Goal: Task Accomplishment & Management: Manage account settings

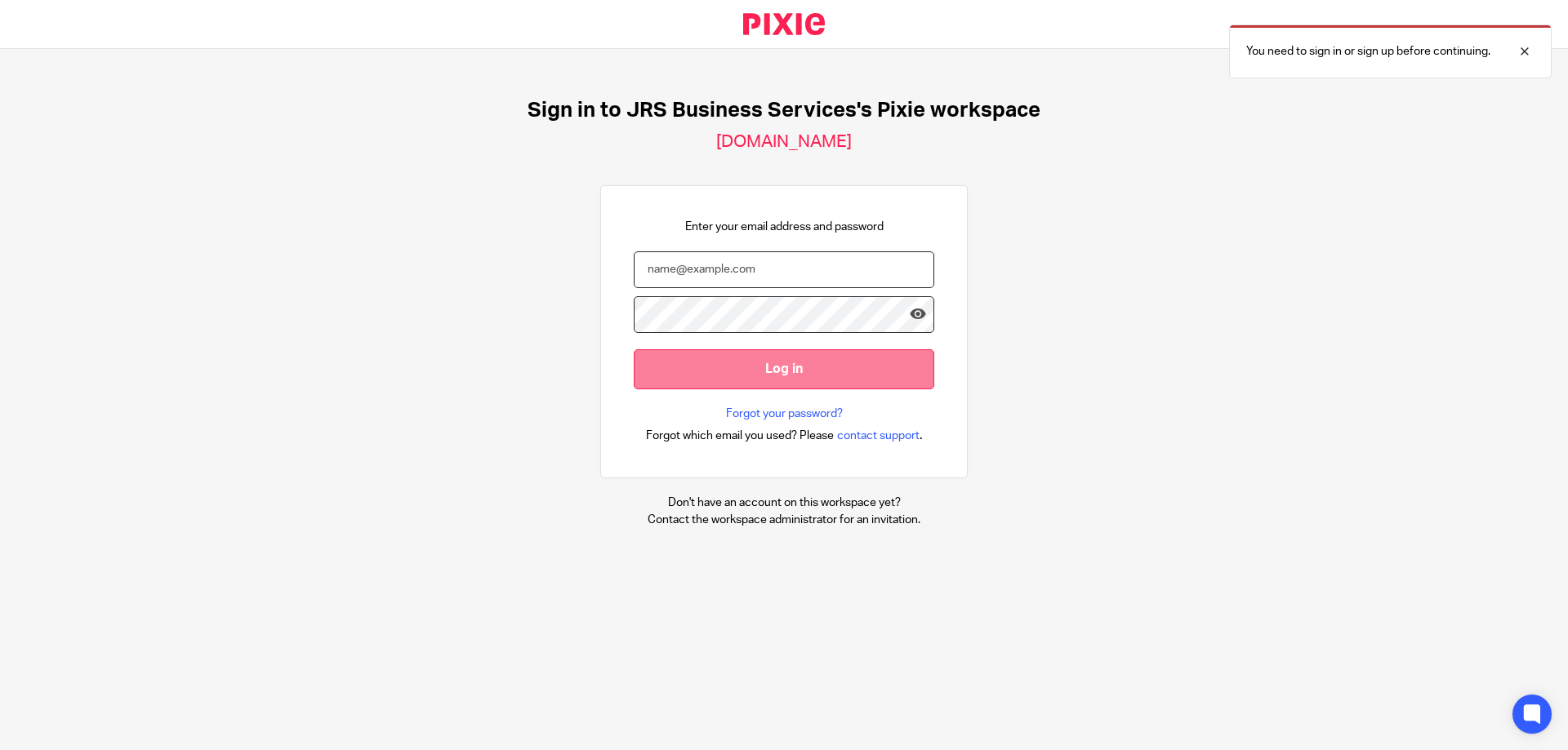
type input "s.williams@jrsbusiness.services"
click at [728, 382] on input "Log in" at bounding box center [784, 369] width 301 height 40
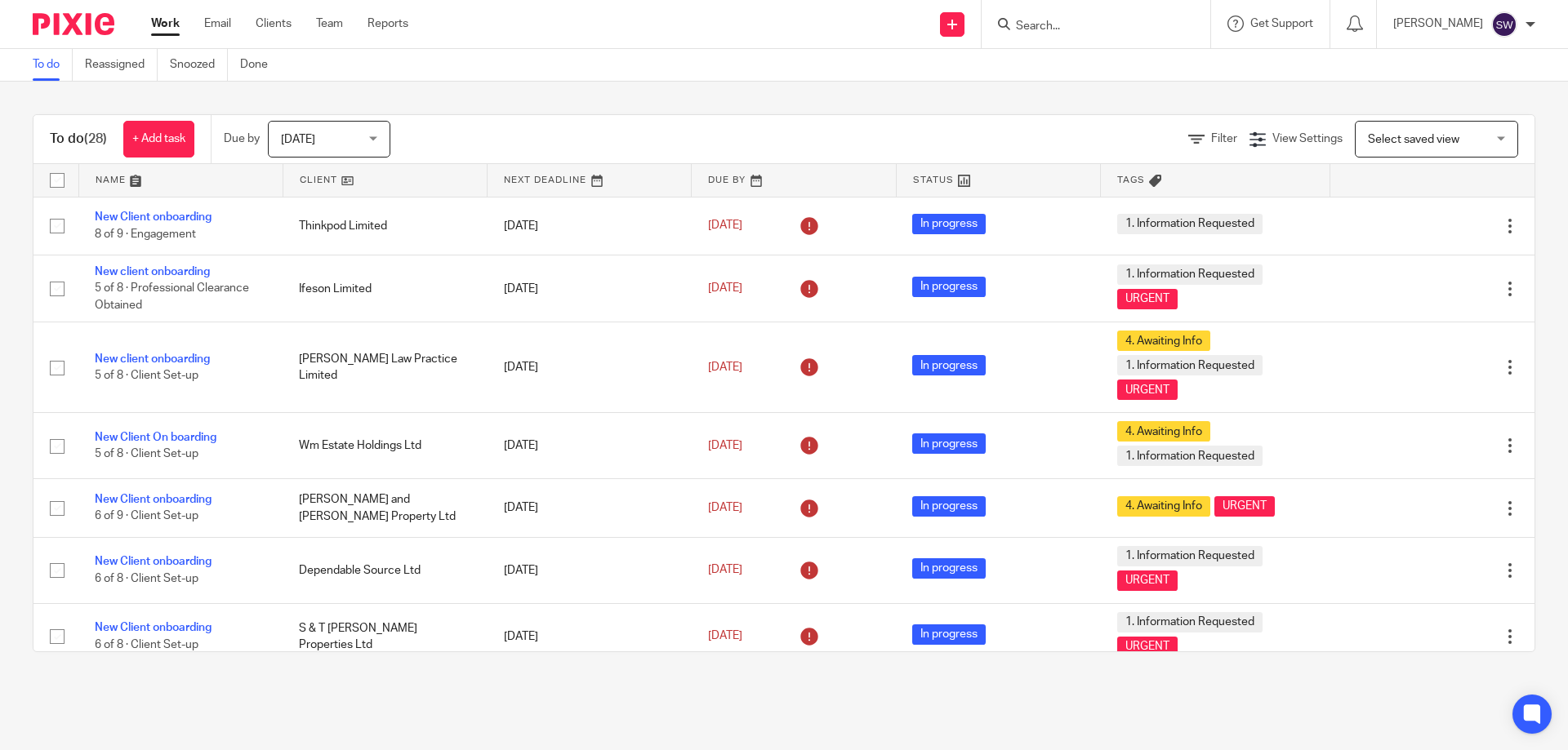
click at [375, 128] on div "Today Today" at bounding box center [329, 139] width 123 height 37
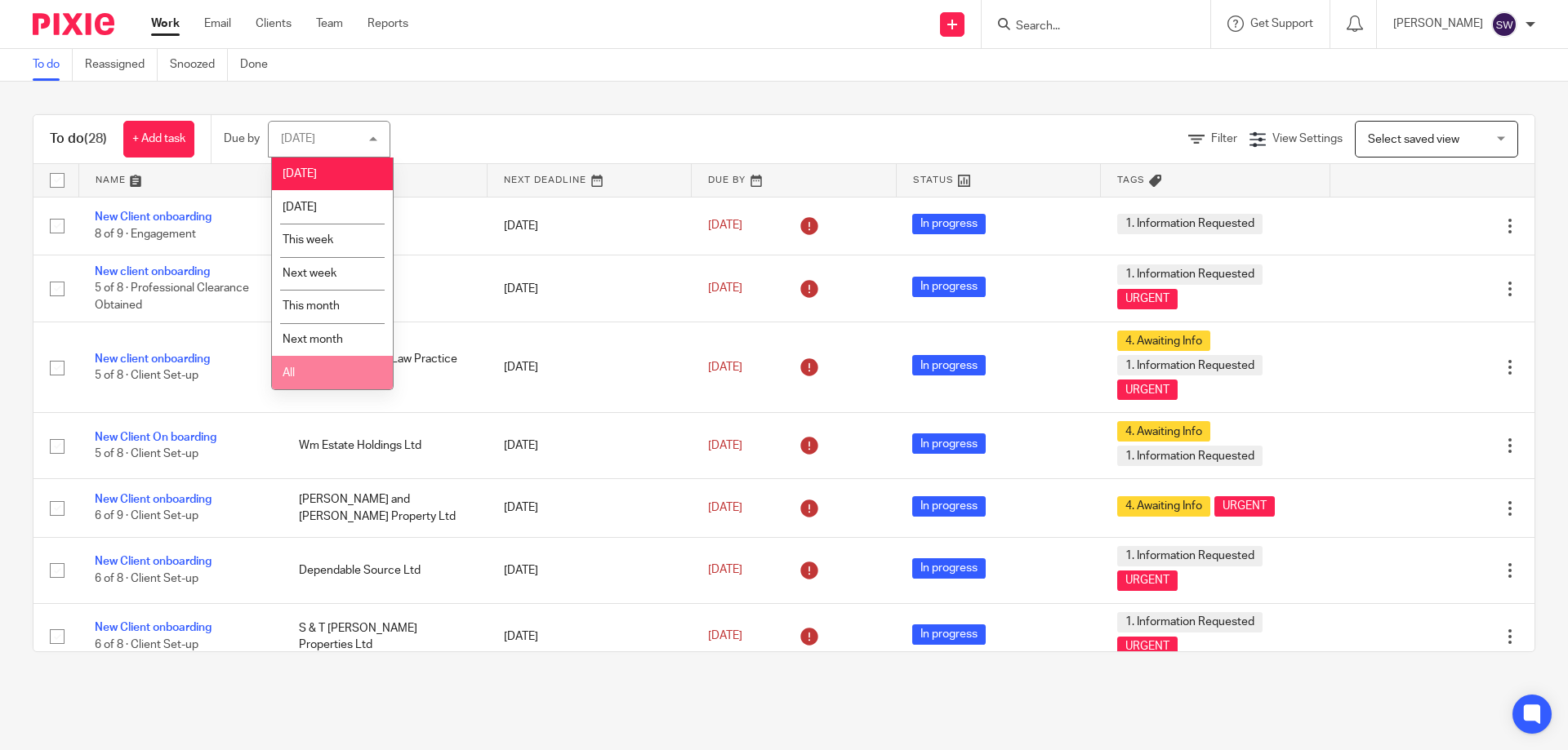
click at [314, 375] on li "All" at bounding box center [333, 372] width 121 height 33
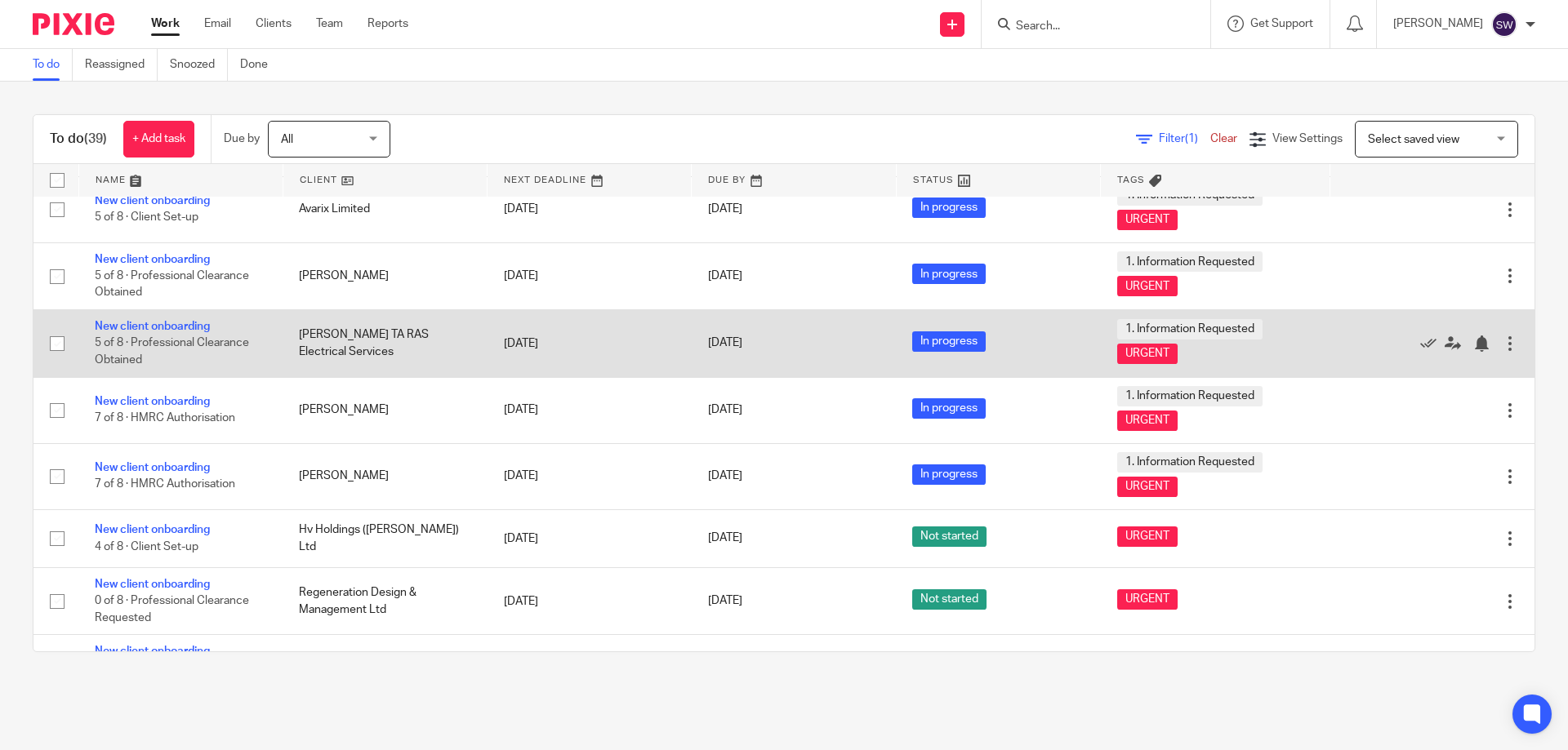
scroll to position [2128, 0]
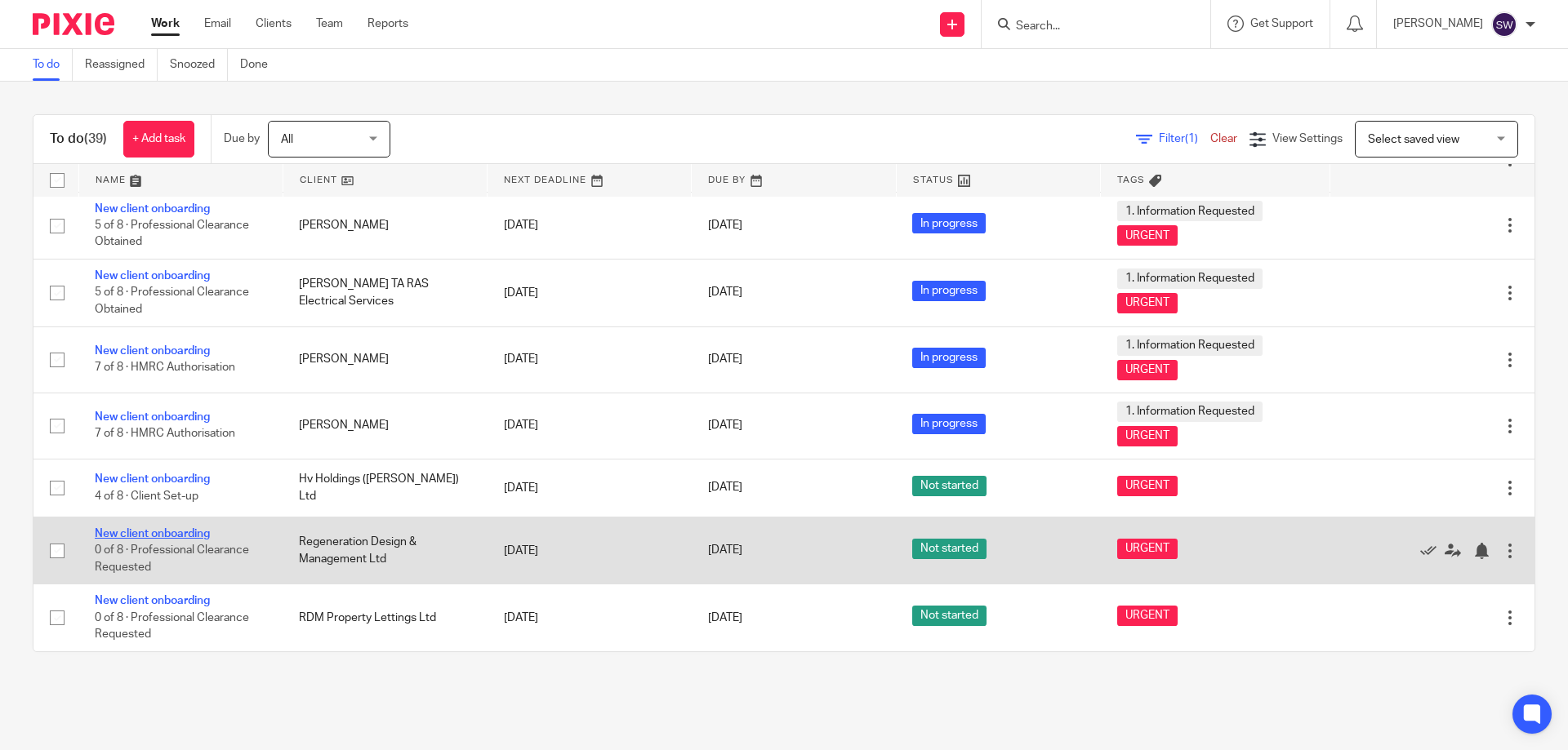
click at [174, 529] on link "New client onboarding" at bounding box center [152, 534] width 115 height 11
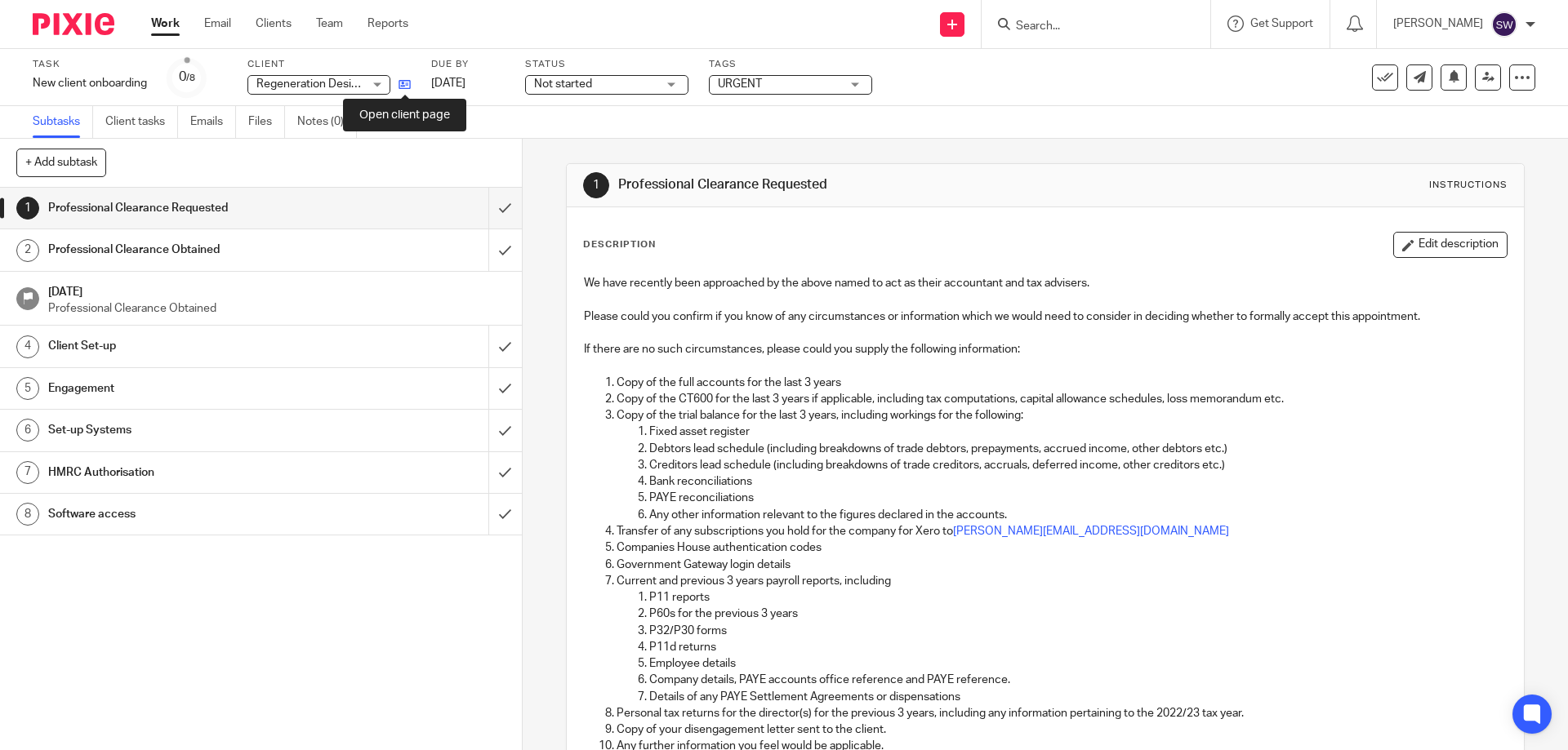
click at [405, 84] on icon at bounding box center [405, 84] width 12 height 12
click at [483, 216] on input "submit" at bounding box center [261, 208] width 522 height 41
click at [490, 237] on input "submit" at bounding box center [261, 249] width 522 height 41
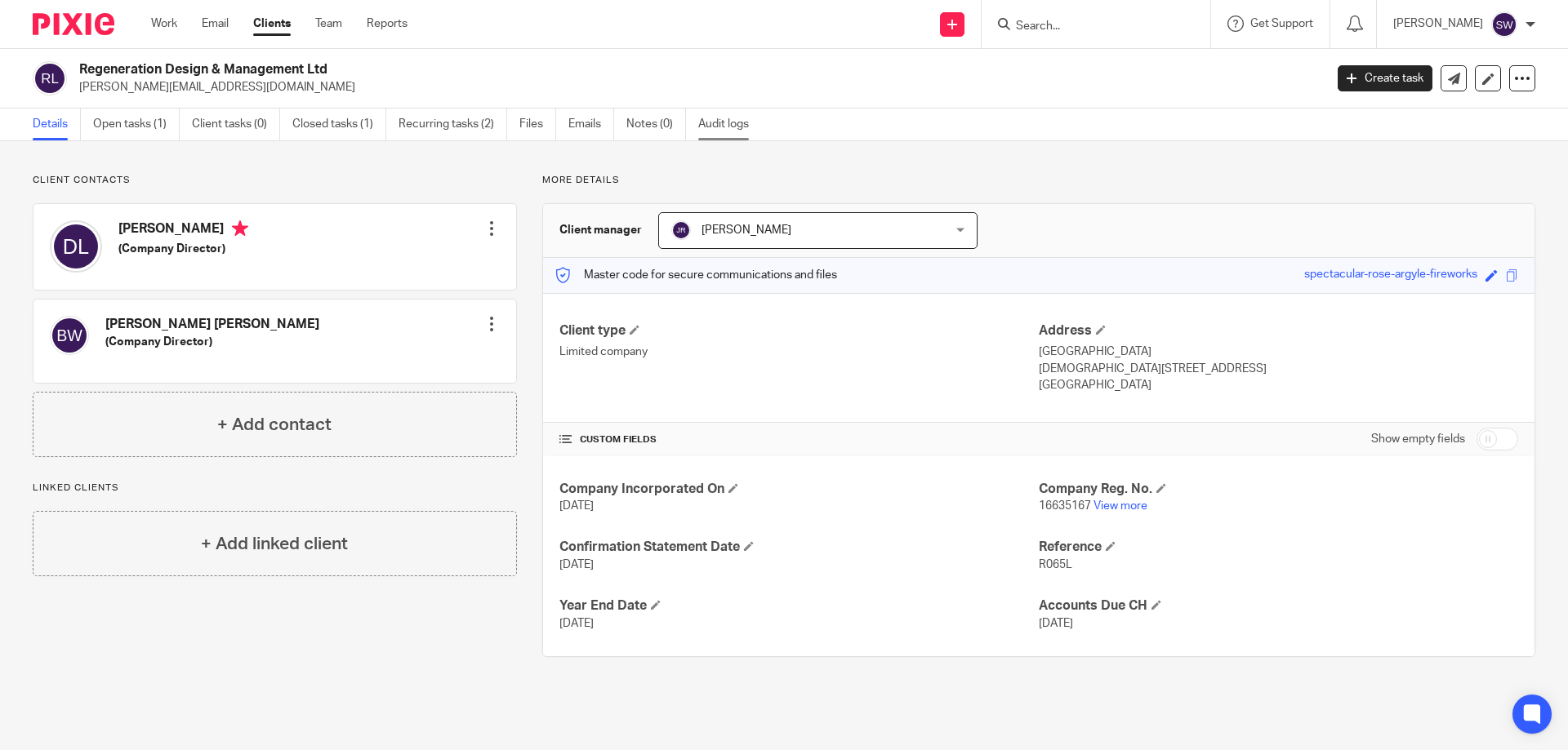
click at [733, 123] on link "Audit logs" at bounding box center [730, 125] width 63 height 32
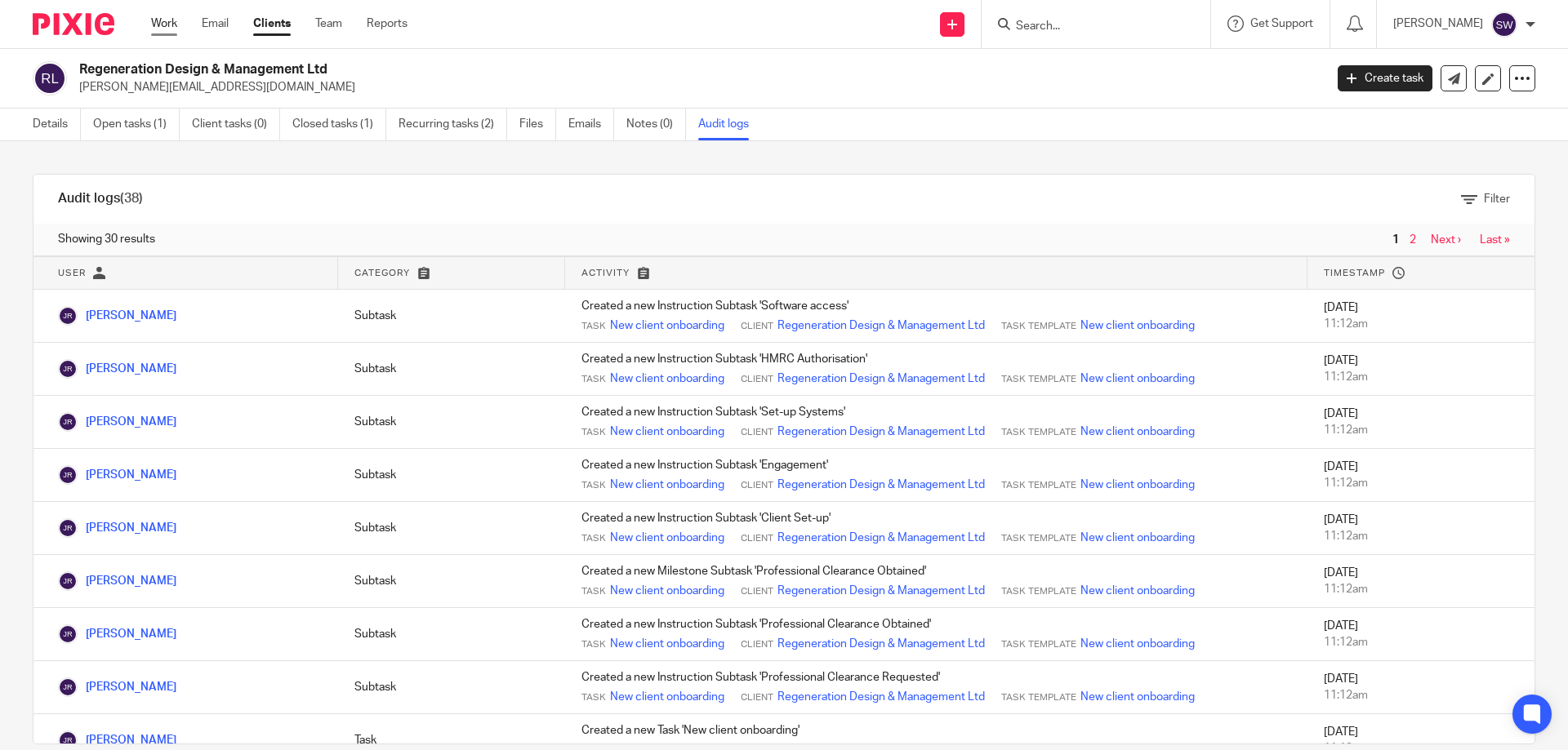
click at [165, 21] on link "Work" at bounding box center [164, 23] width 26 height 16
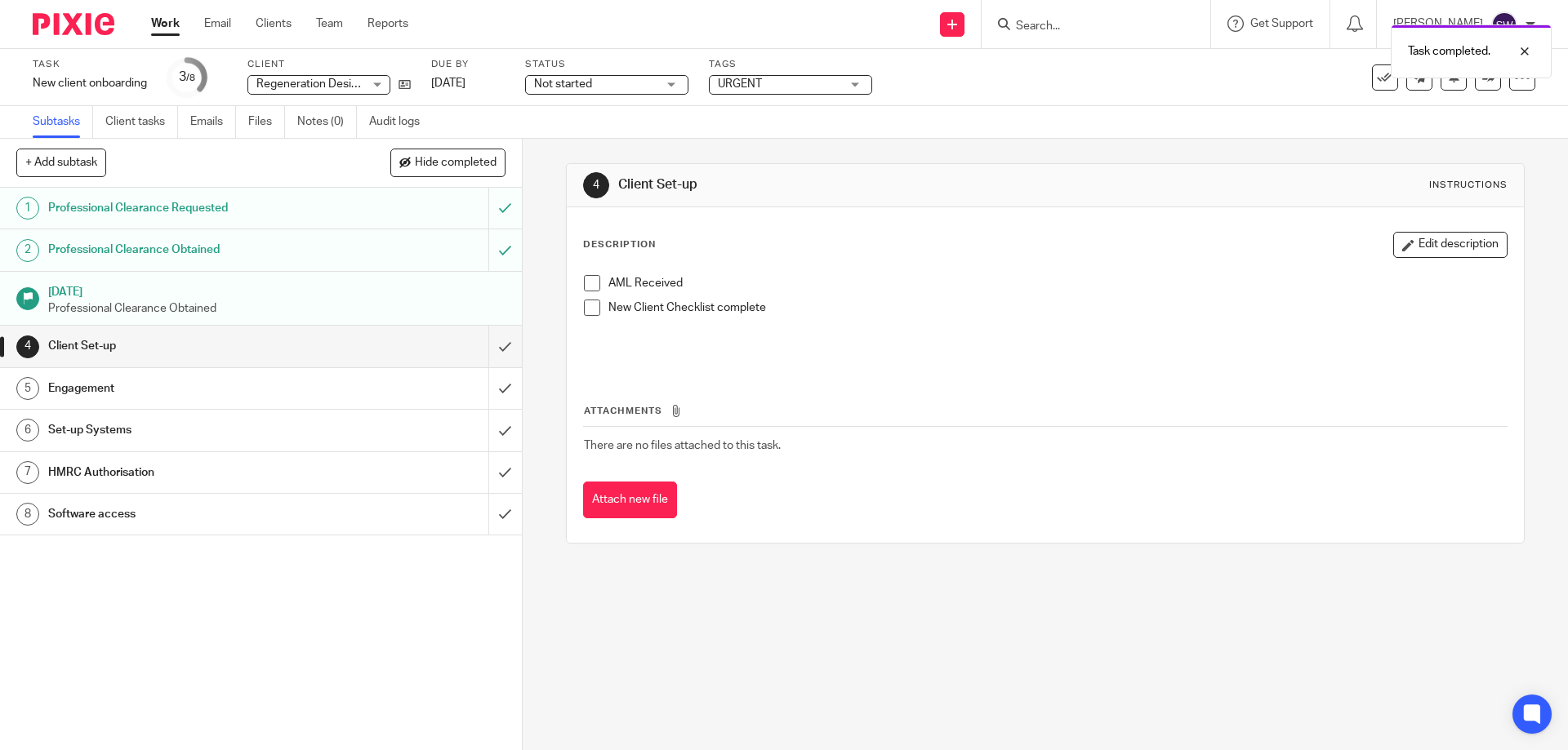
click at [259, 430] on h1 "Set-up Systems" at bounding box center [189, 430] width 283 height 25
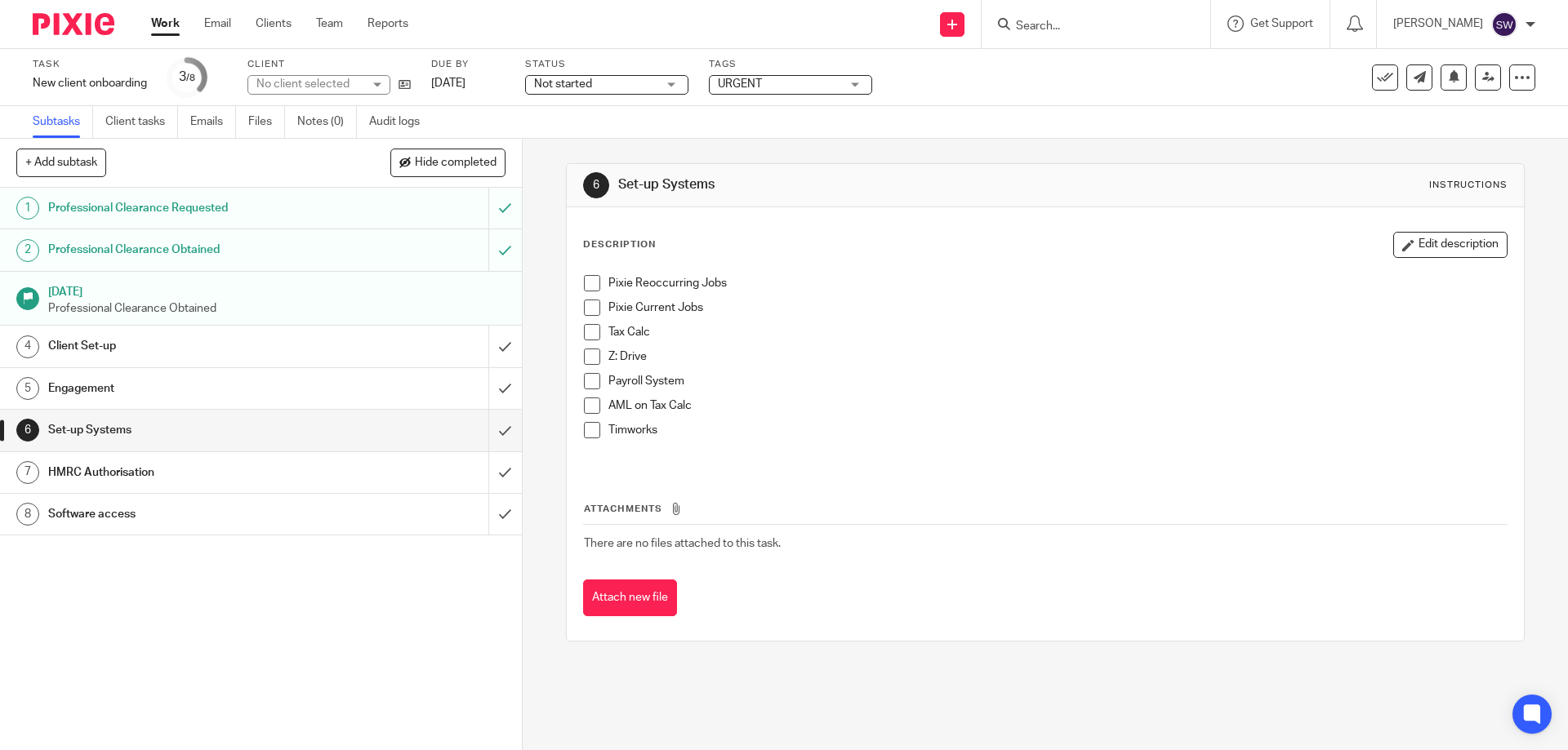
click at [409, 88] on icon at bounding box center [405, 84] width 12 height 12
click at [159, 21] on link "Work" at bounding box center [165, 23] width 28 height 16
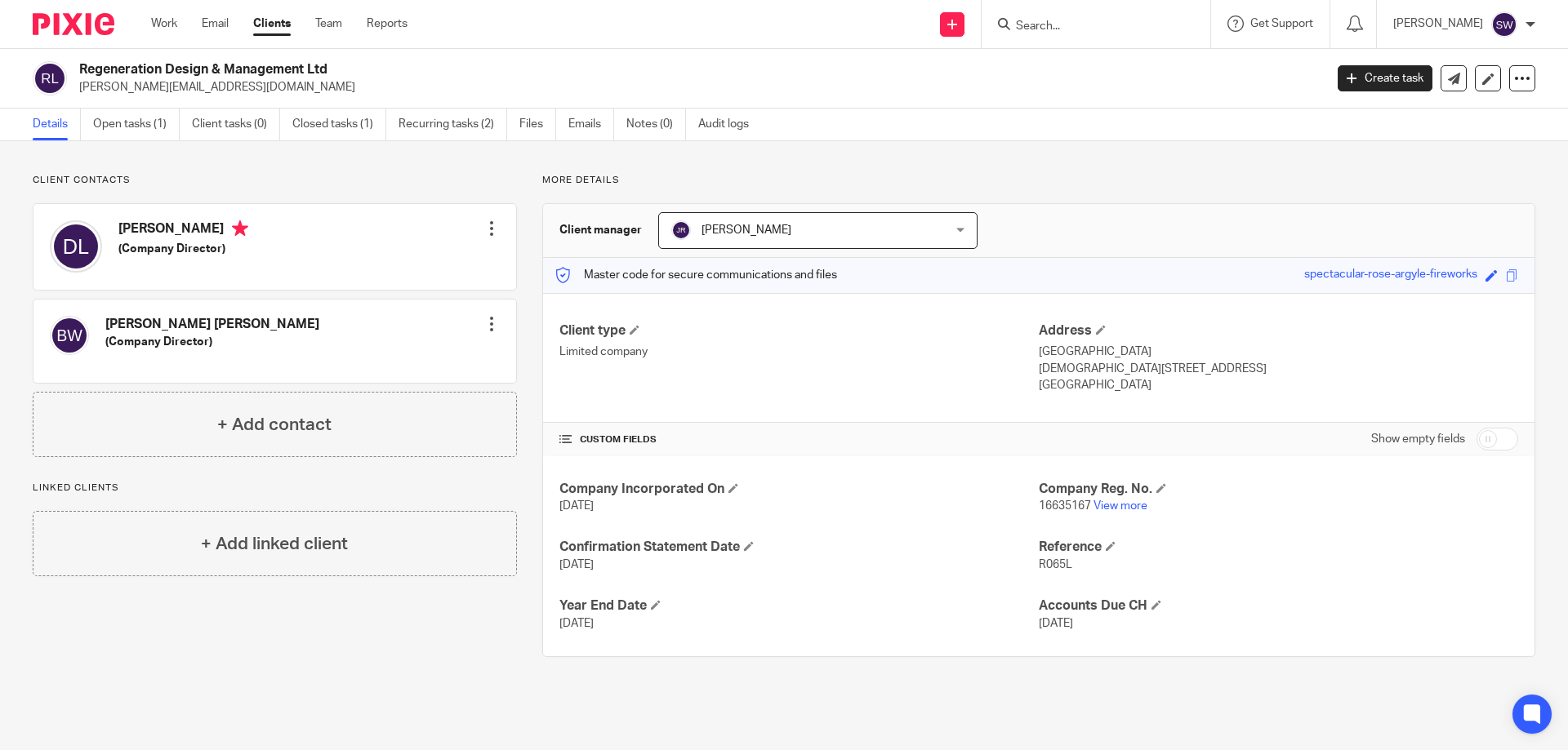
click at [41, 123] on link "Details" at bounding box center [57, 125] width 48 height 32
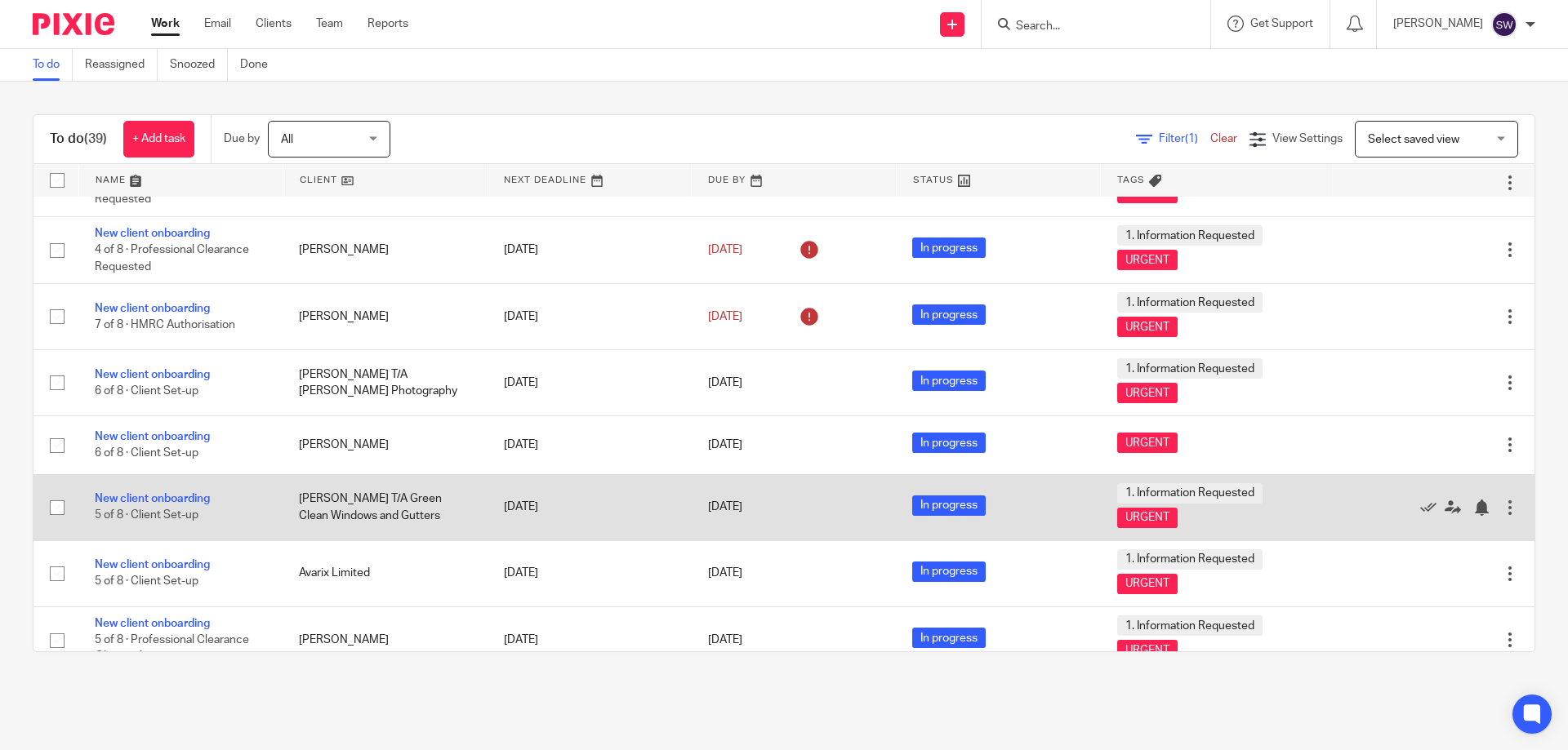
scroll to position [2120, 0]
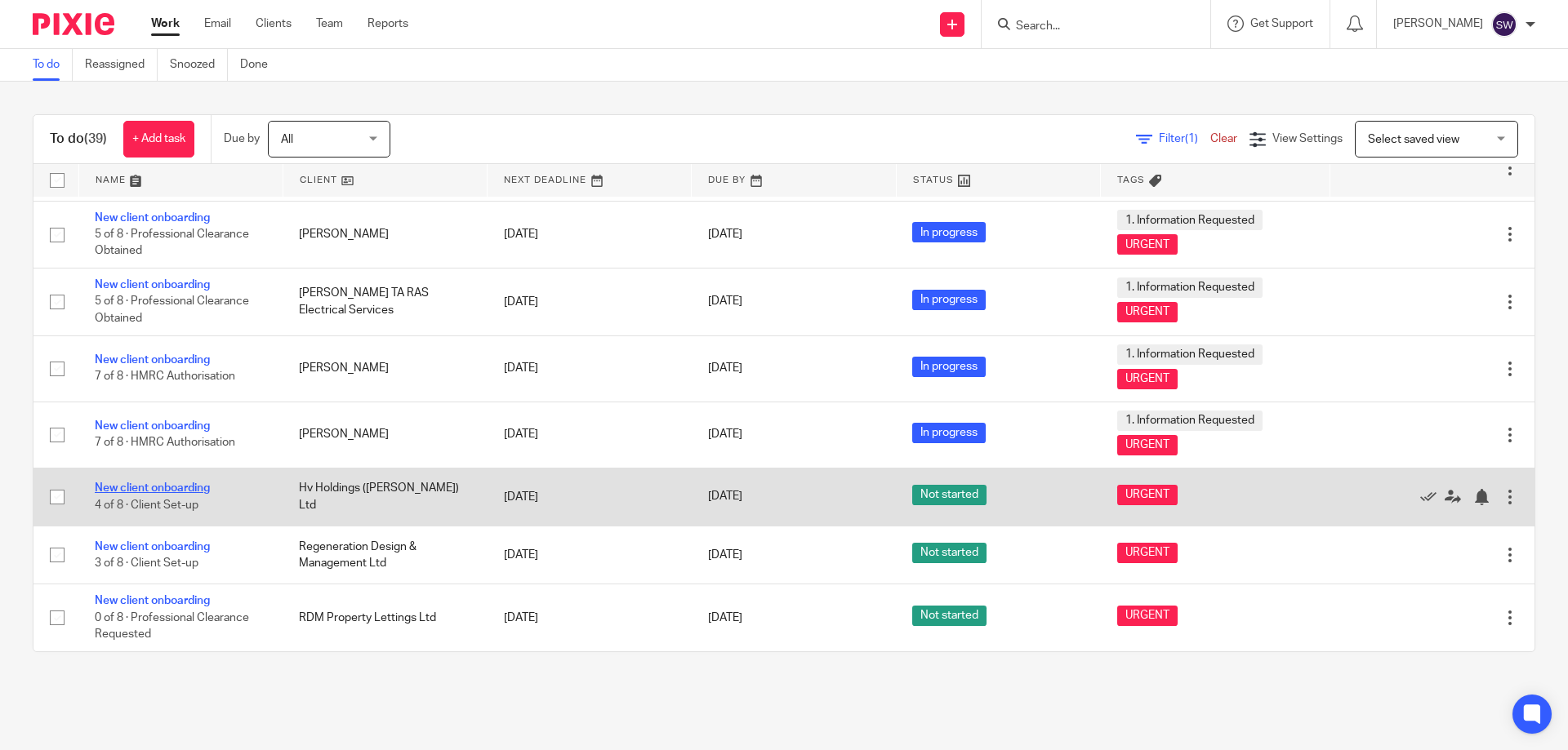
click at [165, 486] on link "New client onboarding" at bounding box center [152, 488] width 115 height 11
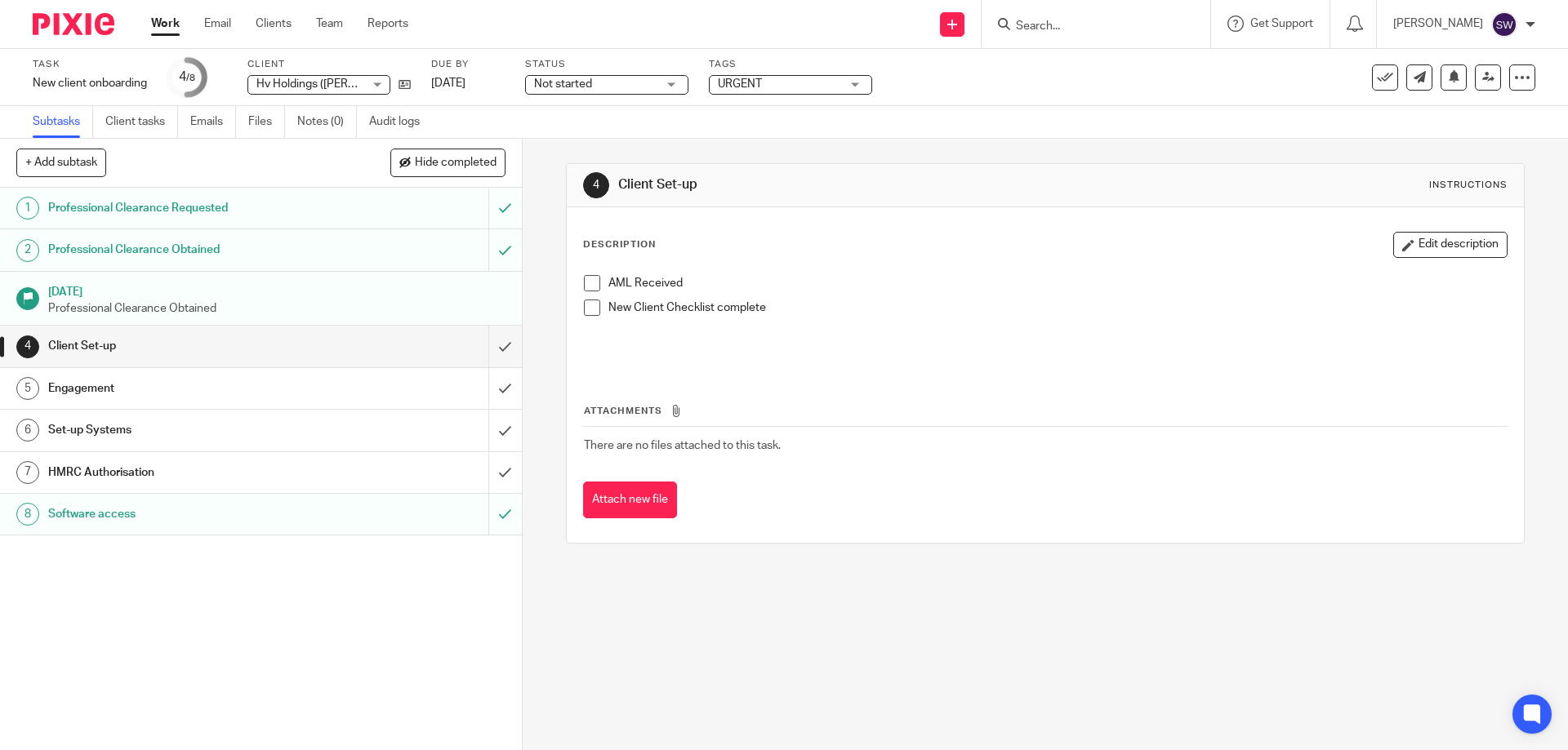
click at [167, 383] on h1 "Engagement" at bounding box center [189, 388] width 283 height 25
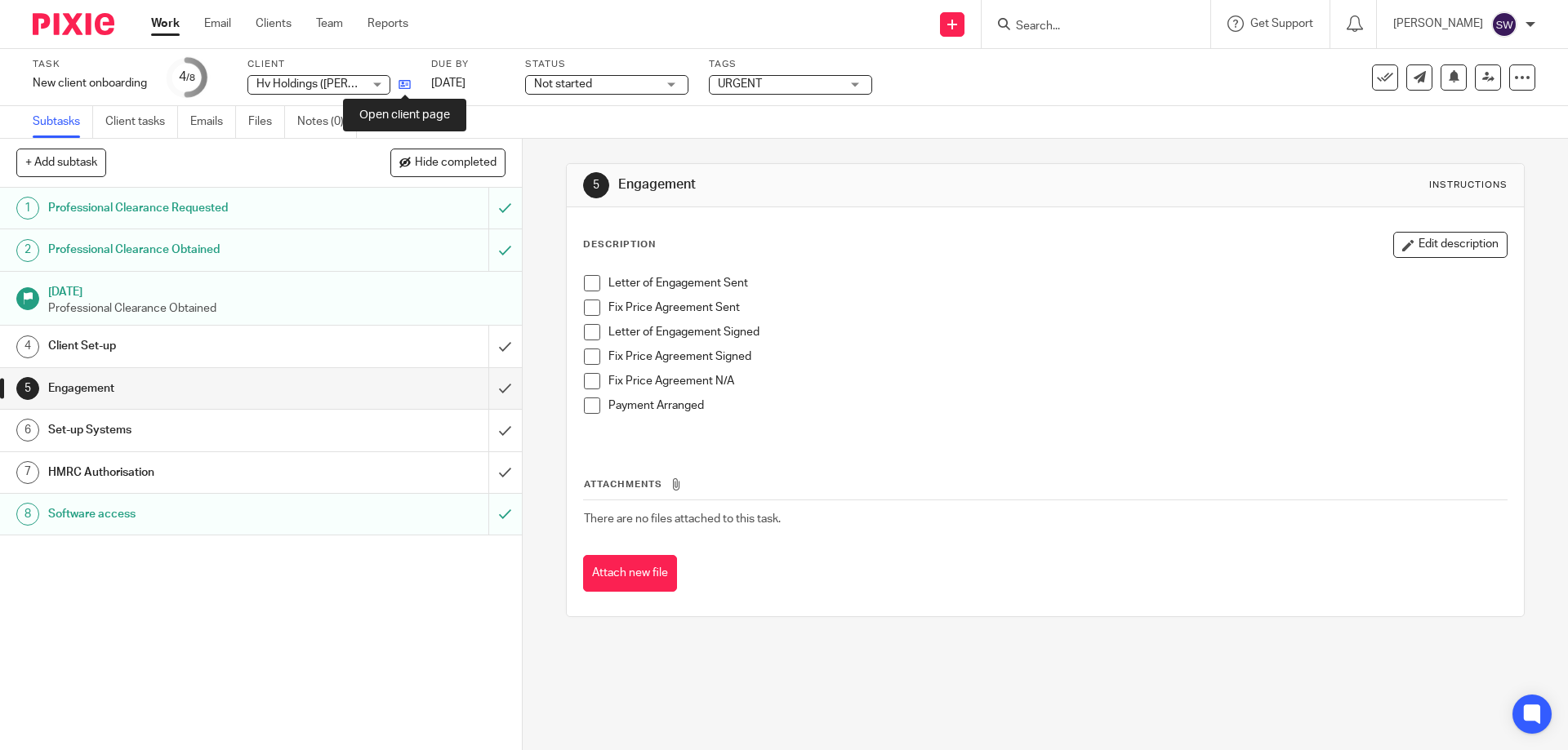
click at [407, 87] on icon at bounding box center [405, 84] width 12 height 12
click at [154, 28] on link "Work" at bounding box center [165, 23] width 28 height 16
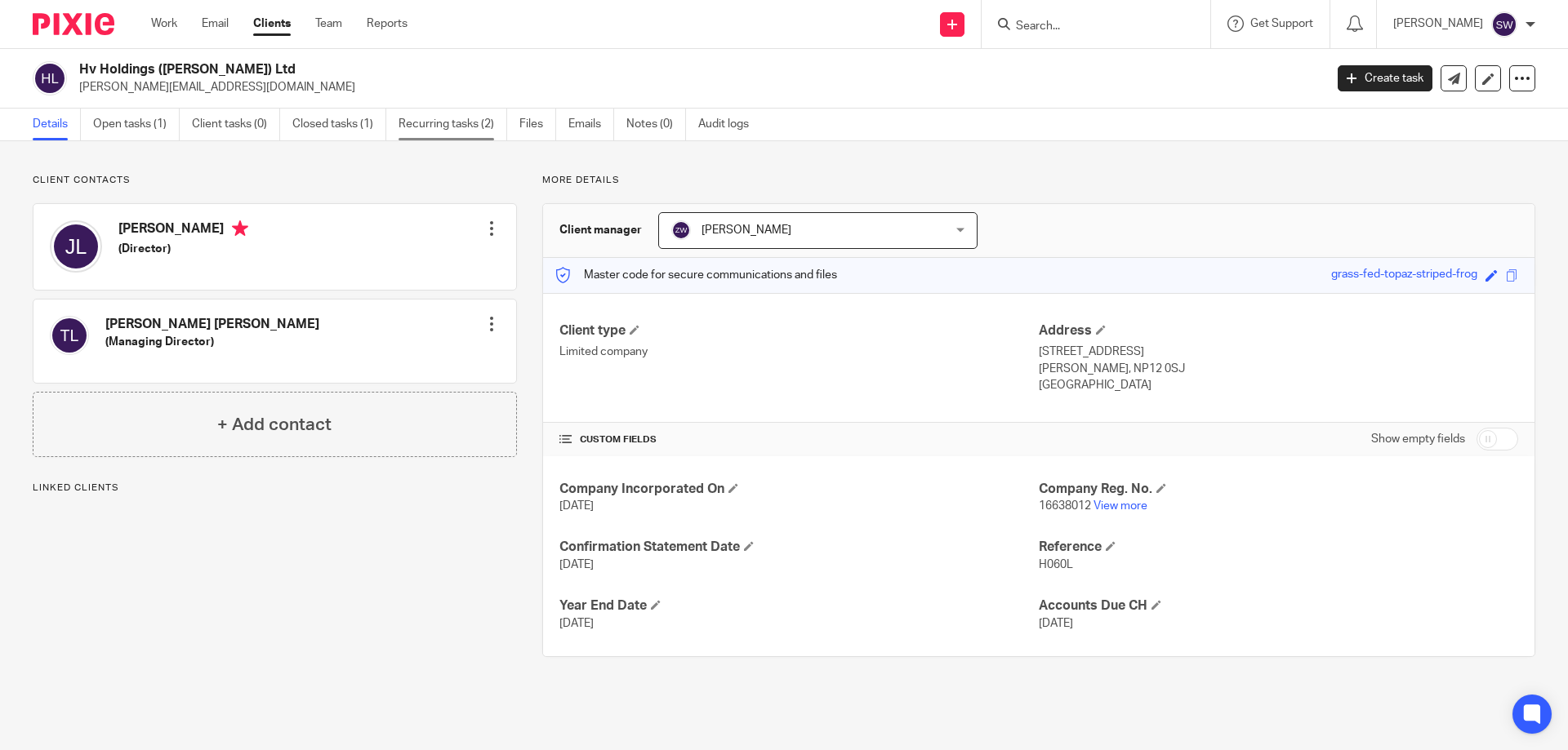
click at [420, 127] on link "Recurring tasks (2)" at bounding box center [453, 125] width 109 height 32
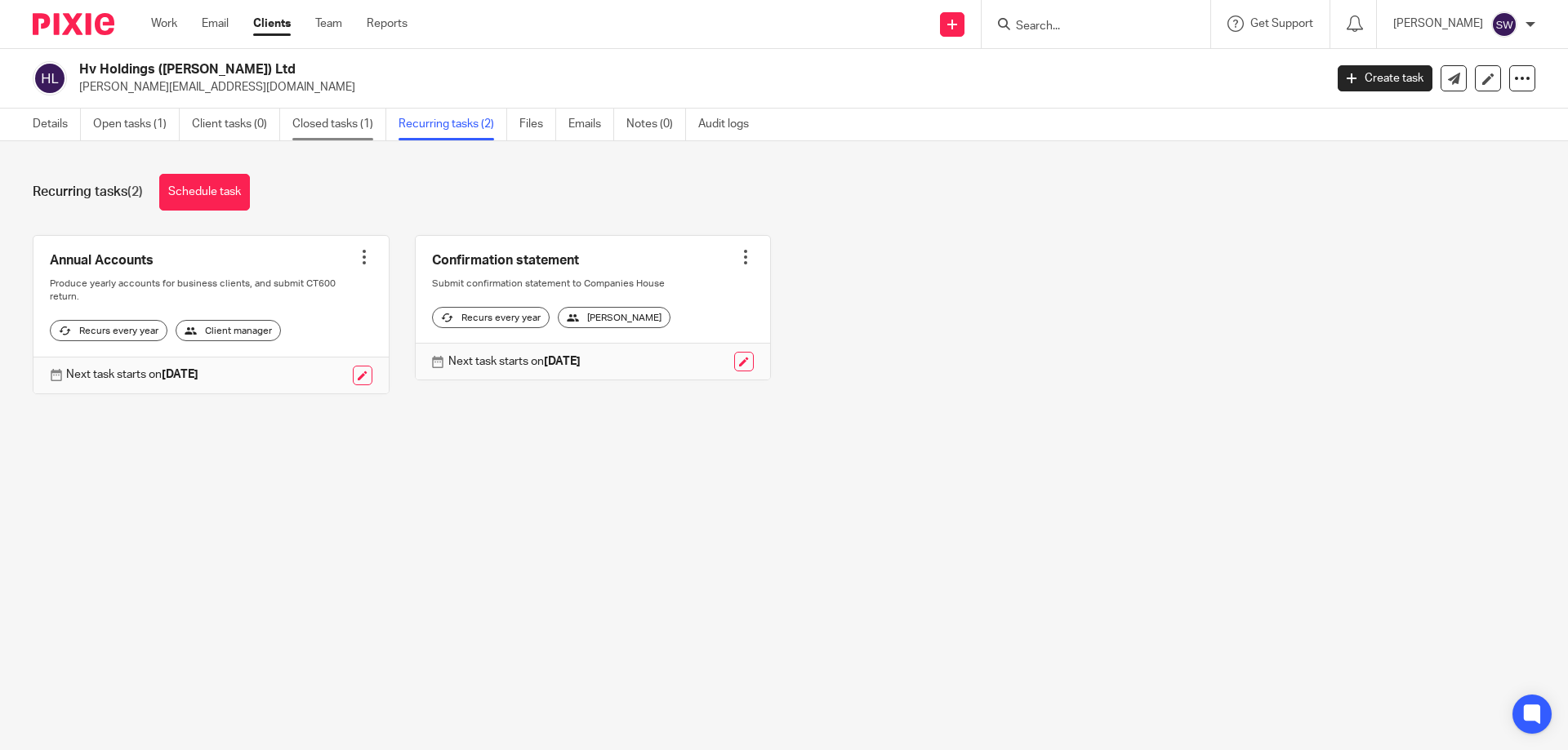
click at [348, 132] on link "Closed tasks (1)" at bounding box center [338, 125] width 94 height 32
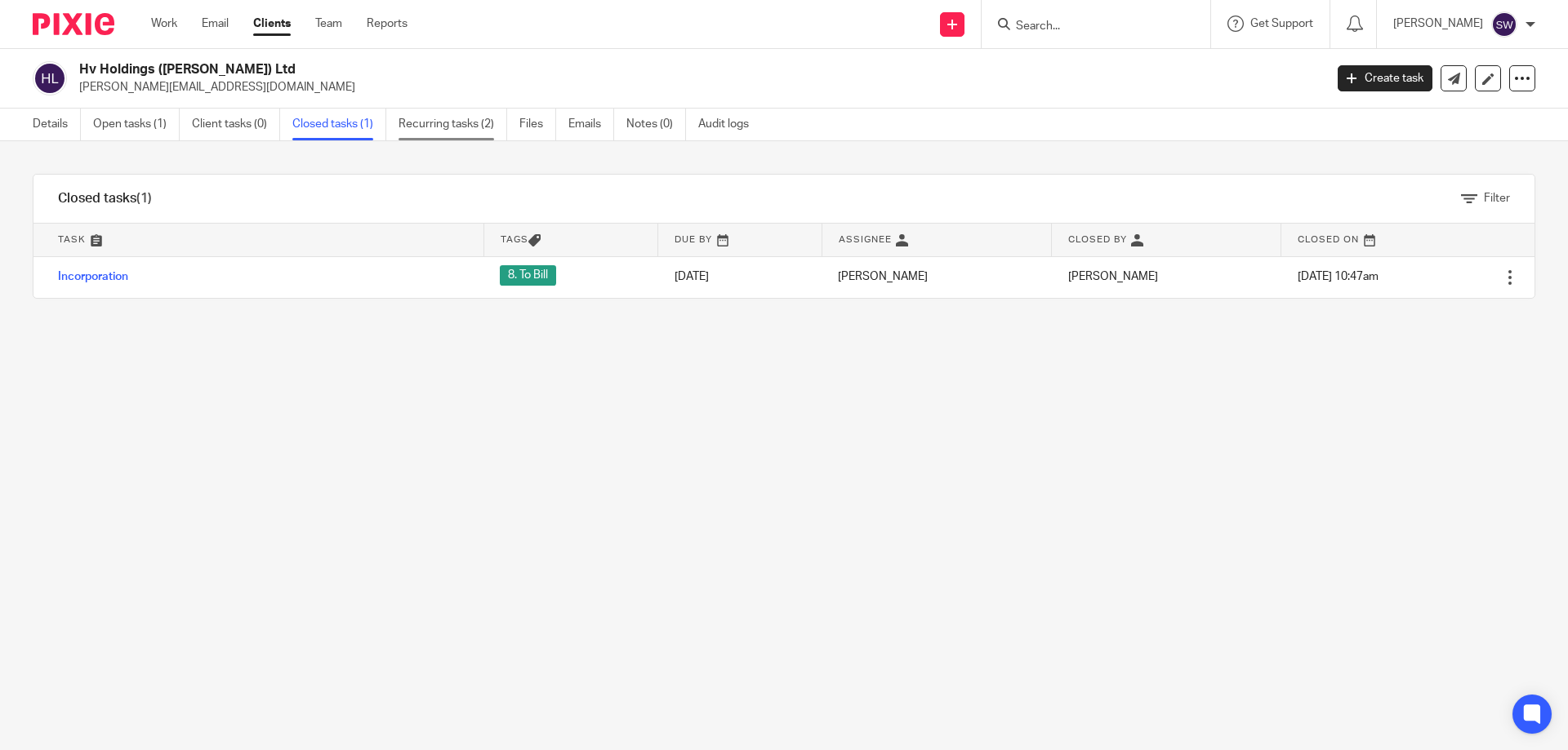
click at [456, 123] on link "Recurring tasks (2)" at bounding box center [453, 125] width 109 height 32
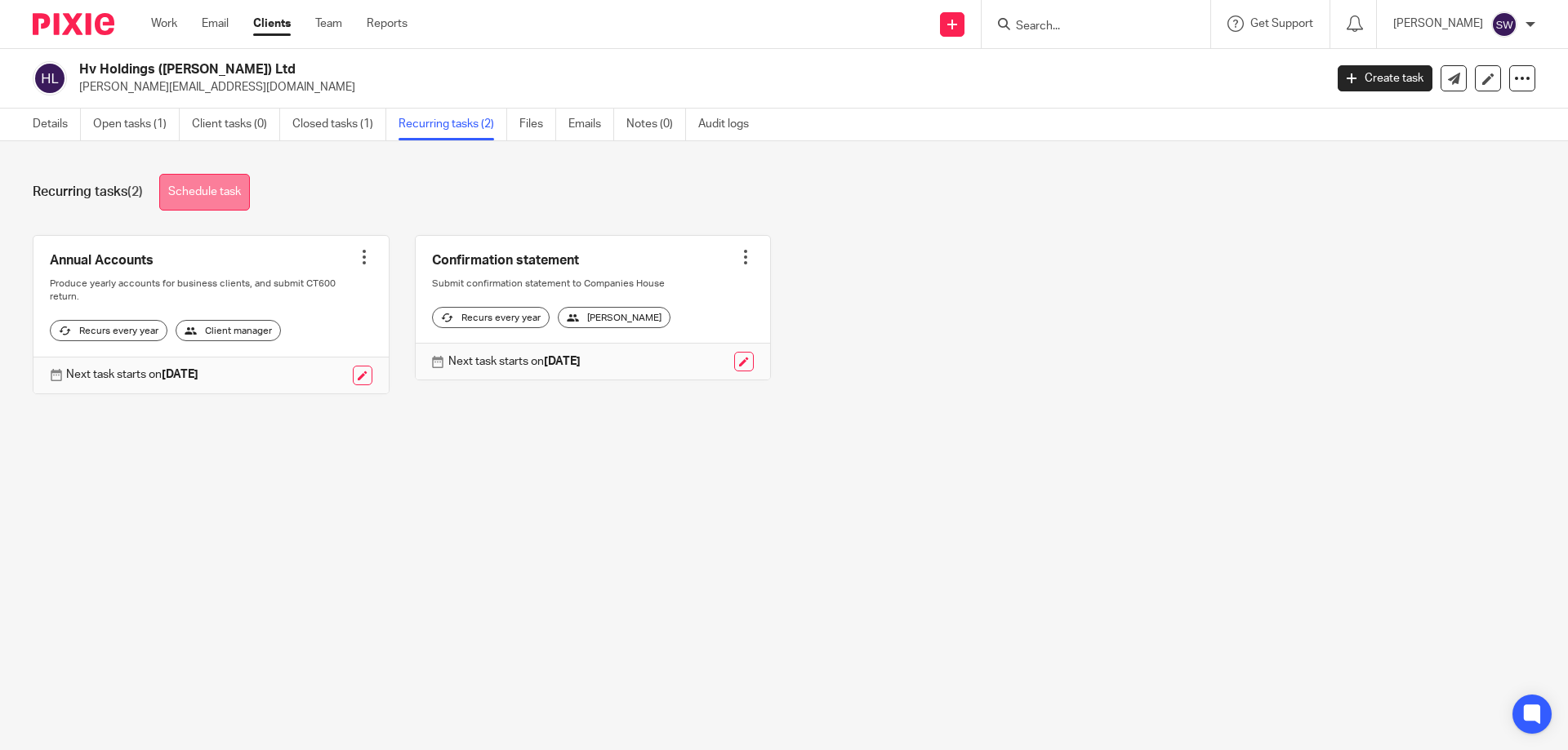
drag, startPoint x: 217, startPoint y: 196, endPoint x: 253, endPoint y: 219, distance: 42.7
click at [217, 196] on link "Schedule task" at bounding box center [204, 192] width 91 height 37
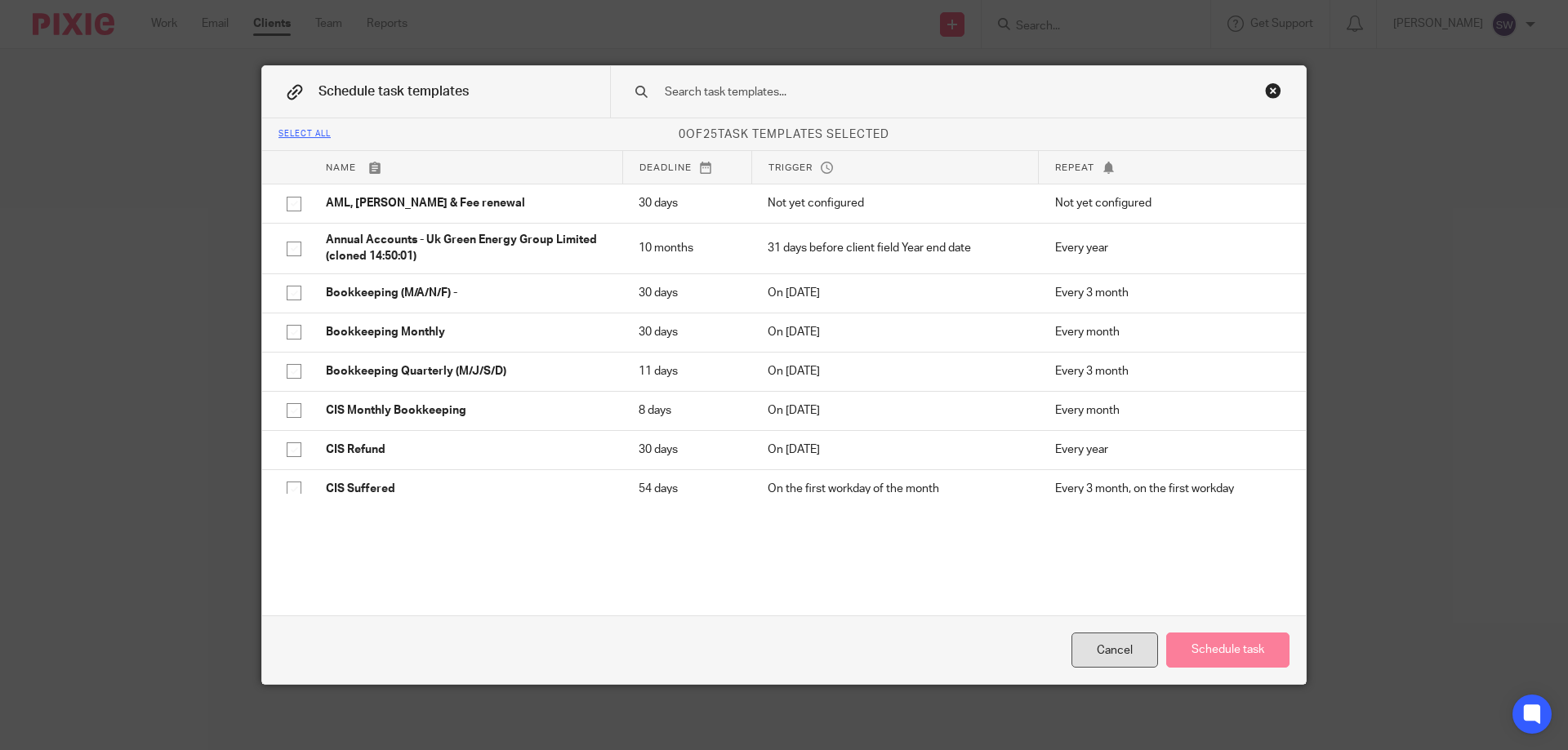
click at [1129, 647] on div "Cancel" at bounding box center [1115, 650] width 87 height 35
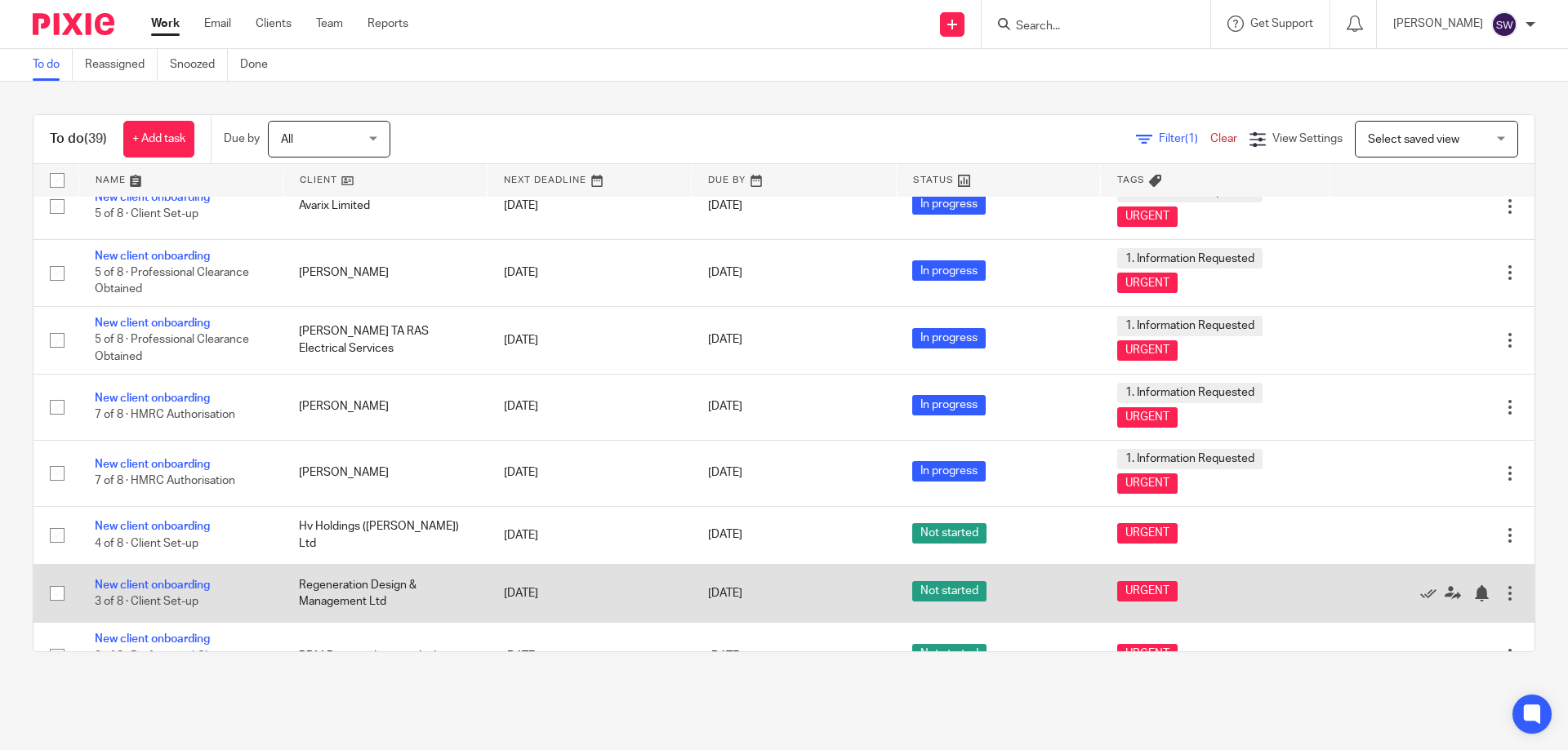
scroll to position [2120, 0]
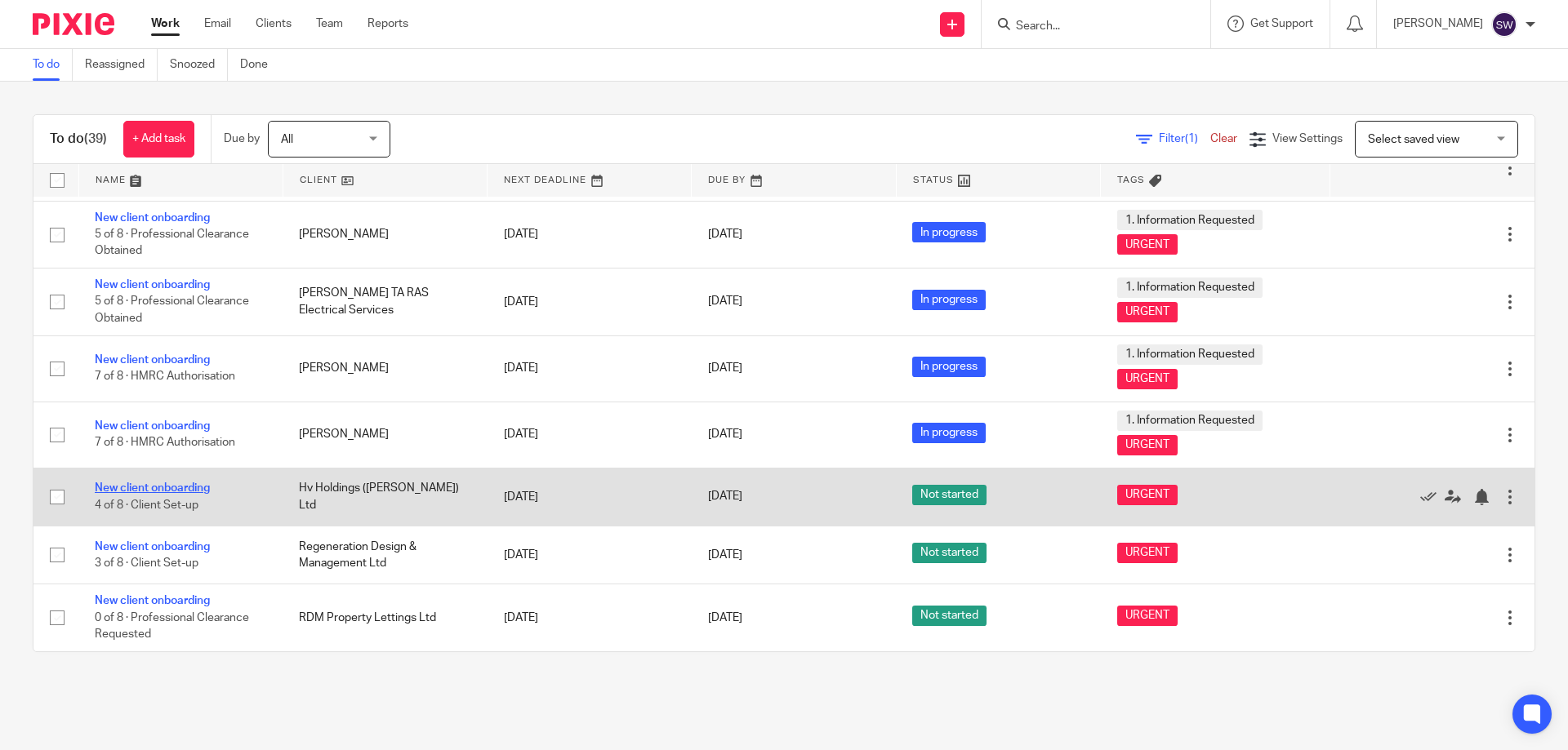
click at [150, 492] on link "New client onboarding" at bounding box center [152, 488] width 115 height 11
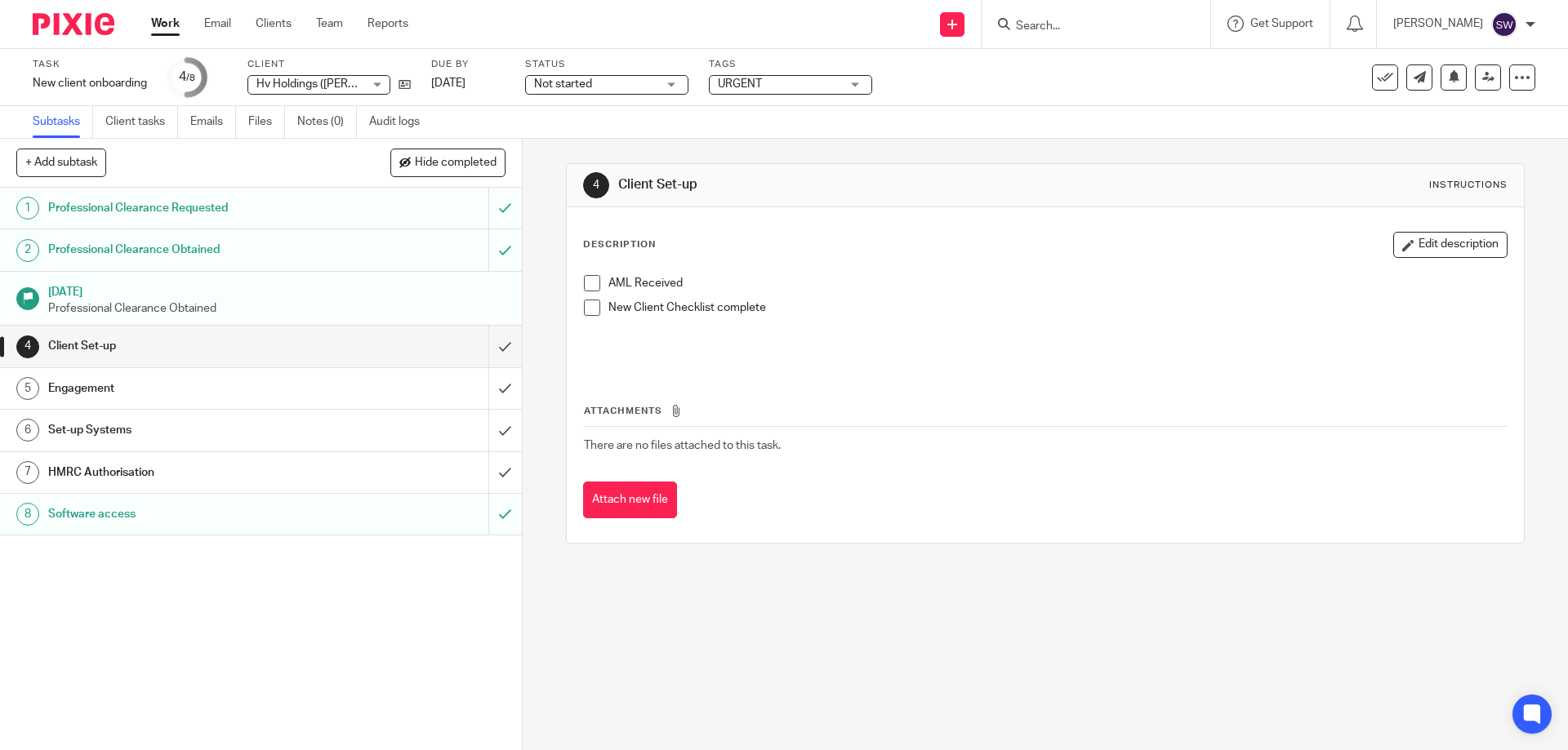
click at [676, 87] on div "Not started Not started" at bounding box center [607, 84] width 164 height 20
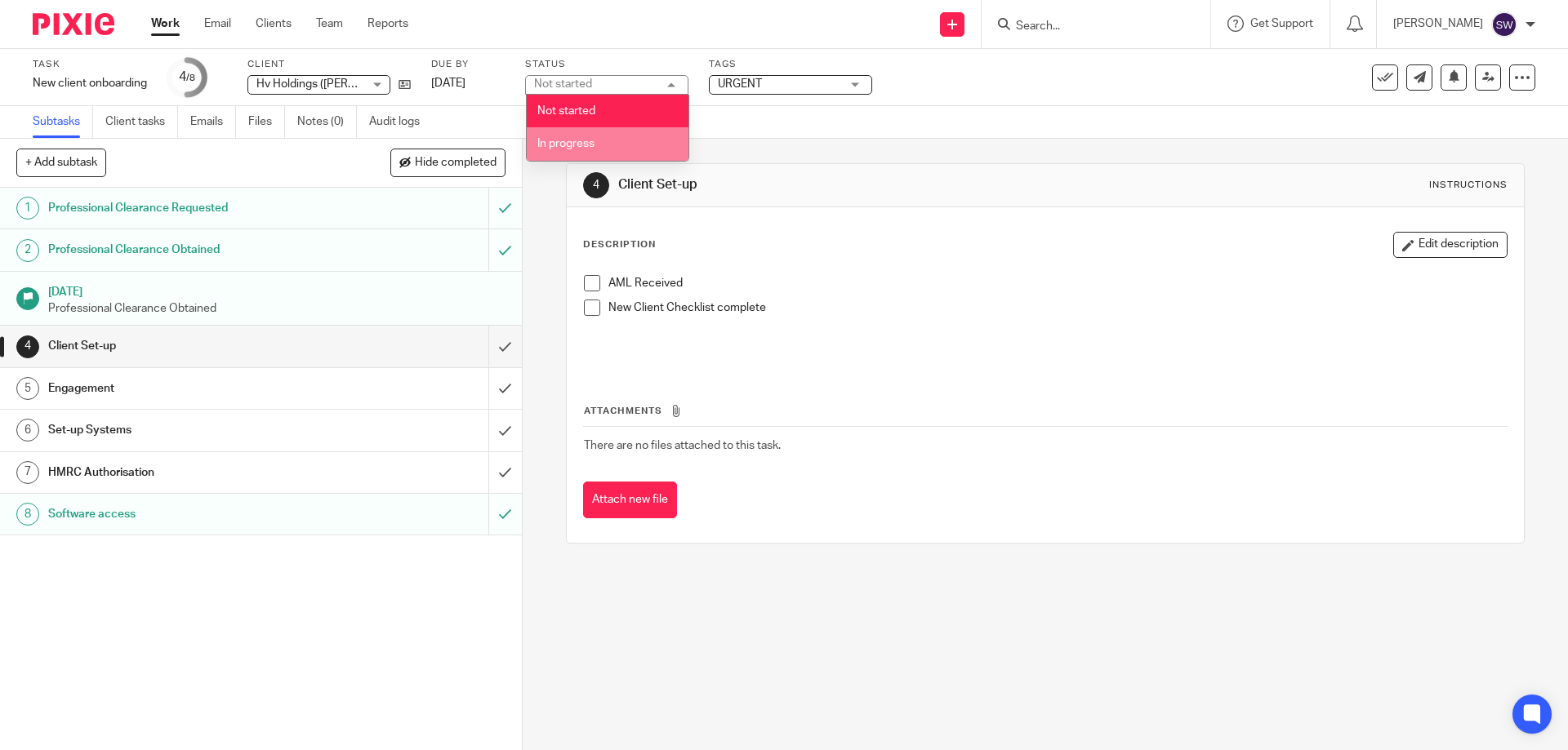
click at [604, 145] on li "In progress" at bounding box center [607, 144] width 162 height 33
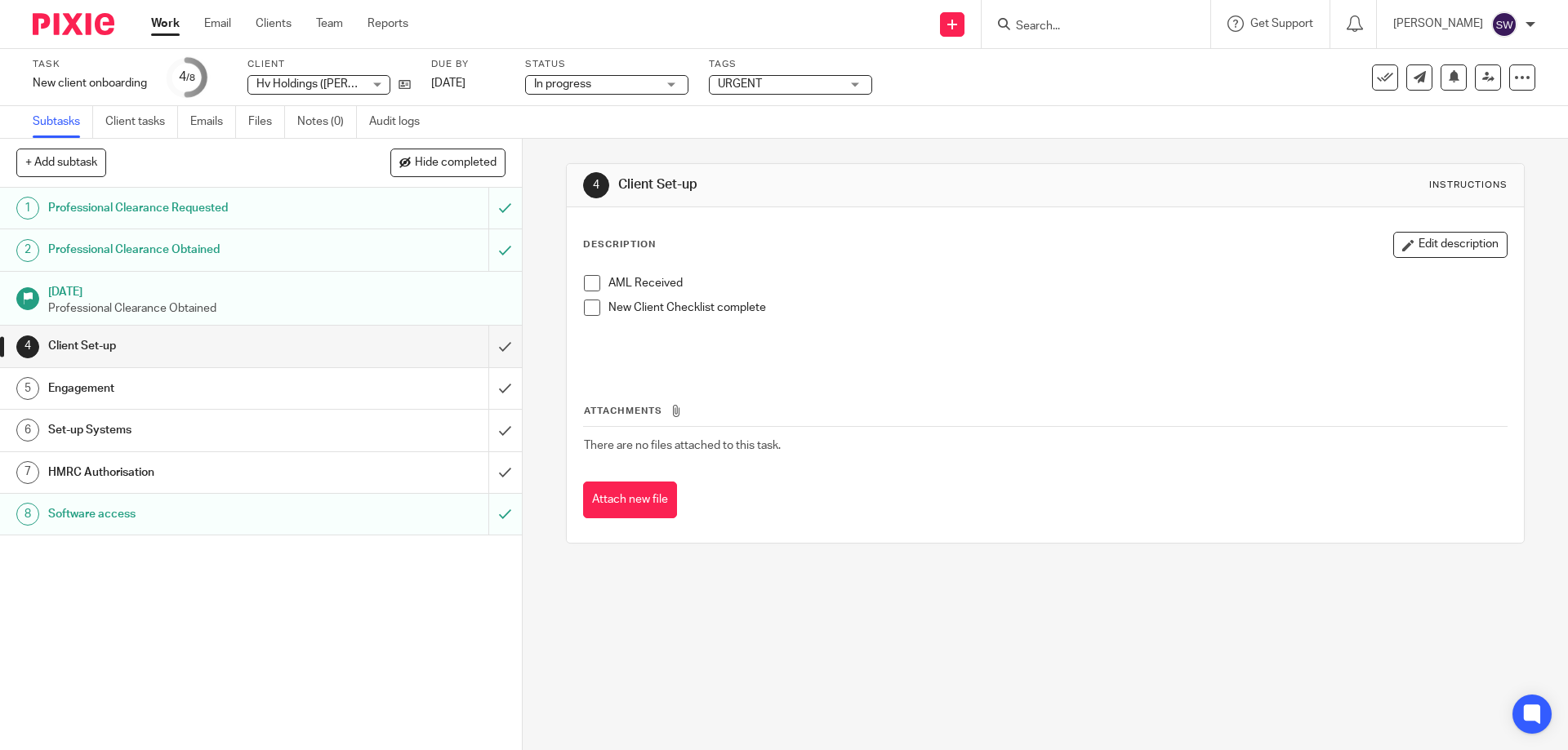
click at [840, 89] on span "URGENT" at bounding box center [780, 84] width 123 height 17
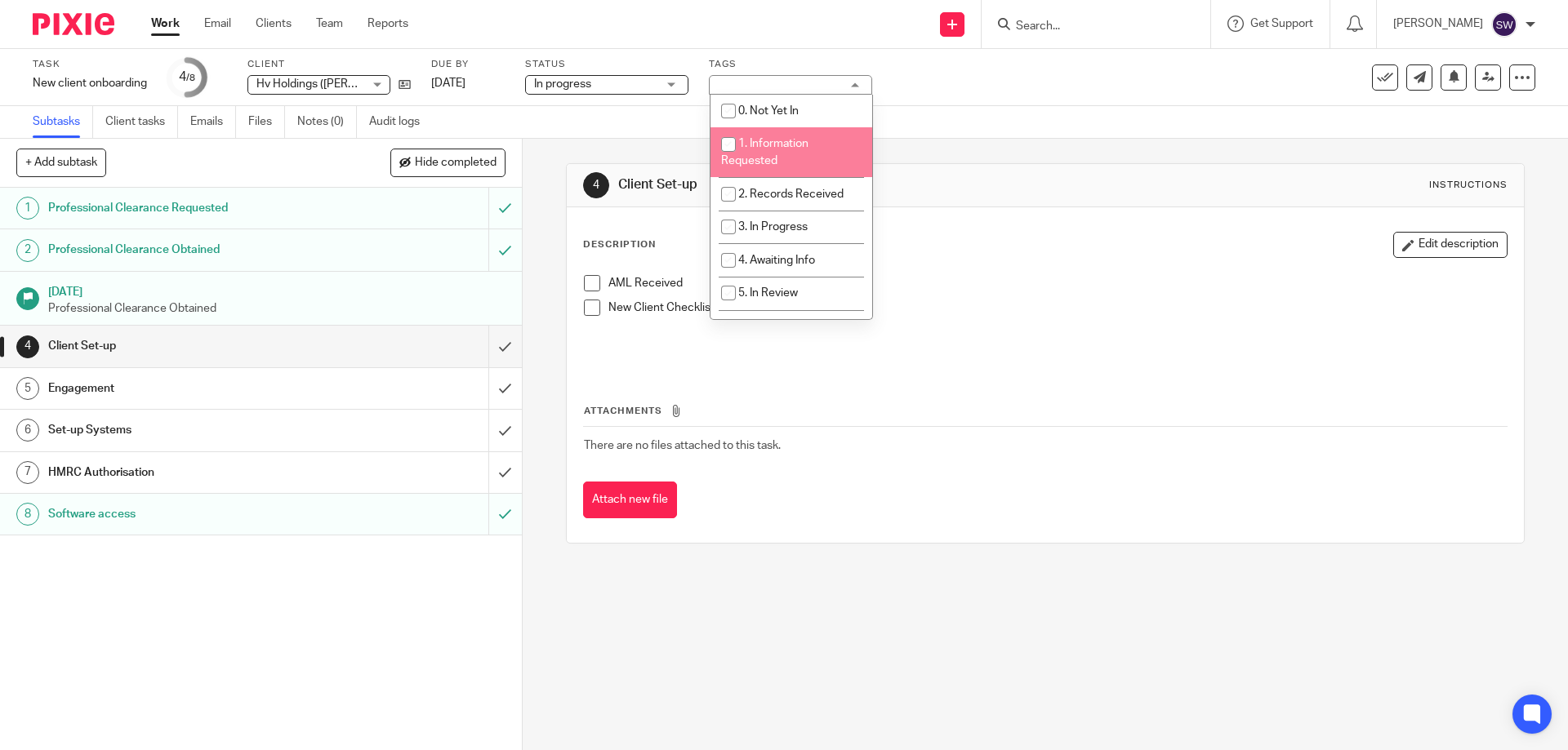
click at [768, 142] on span "1. Information Requested" at bounding box center [765, 152] width 87 height 28
checkbox input "true"
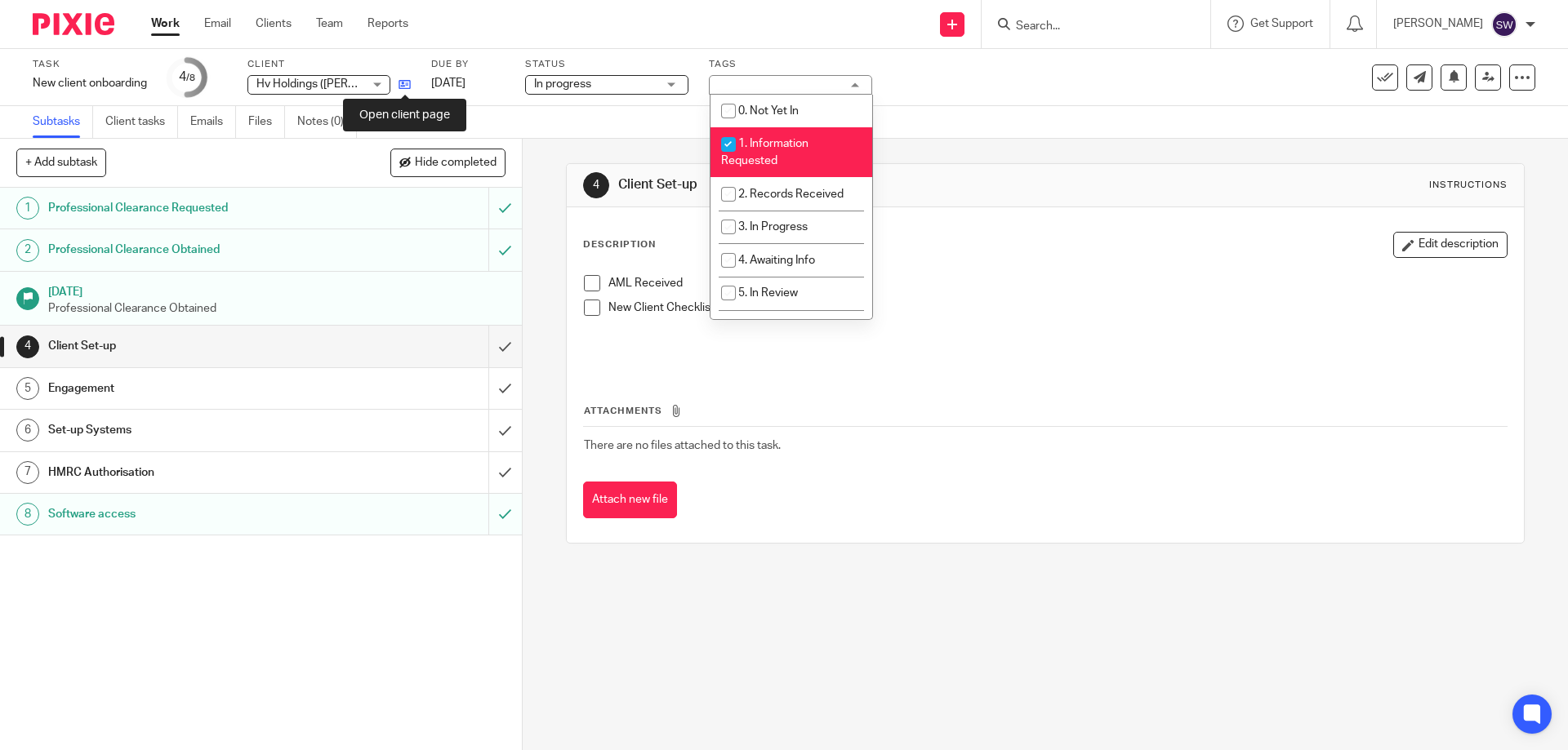
click at [406, 80] on icon at bounding box center [405, 84] width 12 height 12
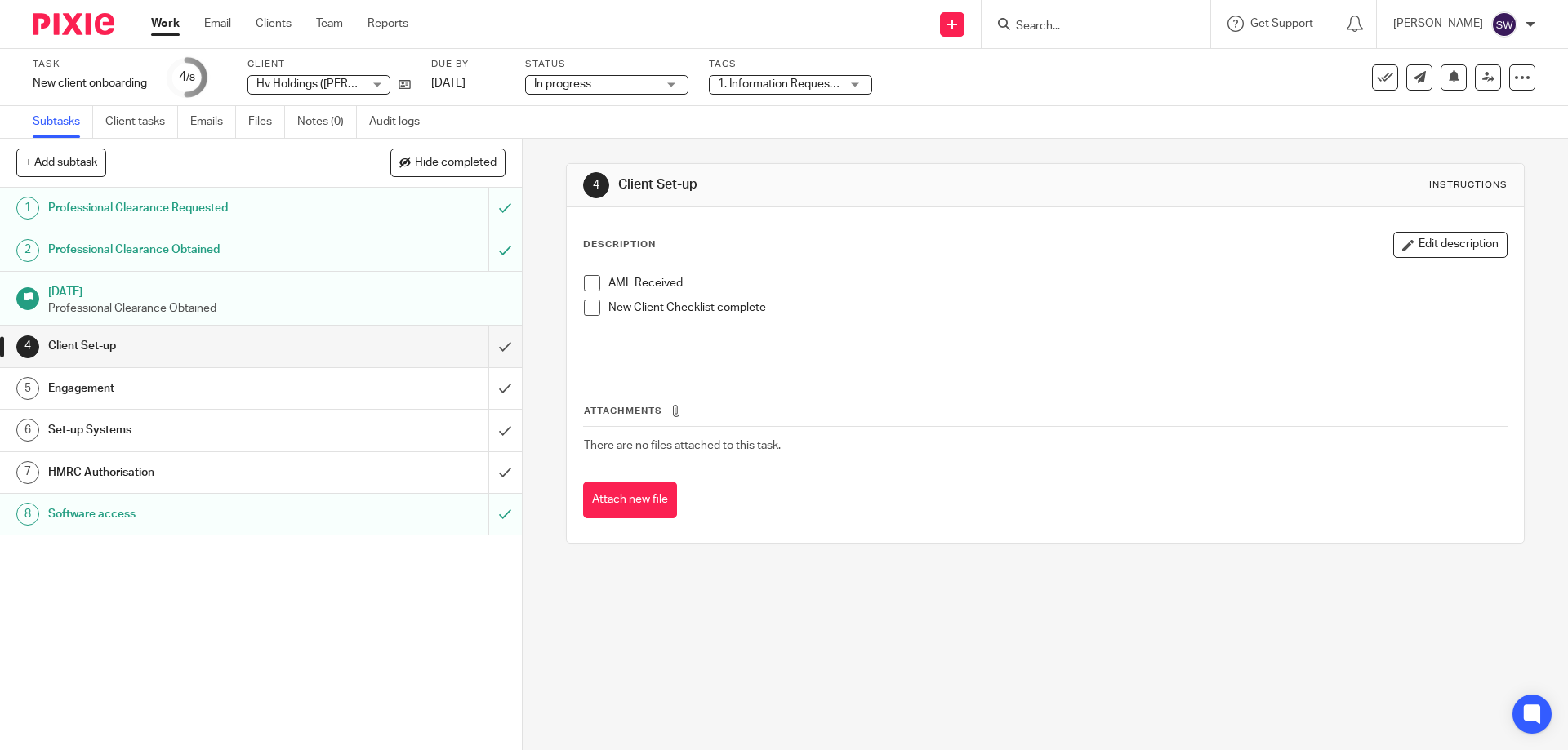
click at [172, 26] on link "Work" at bounding box center [165, 23] width 28 height 16
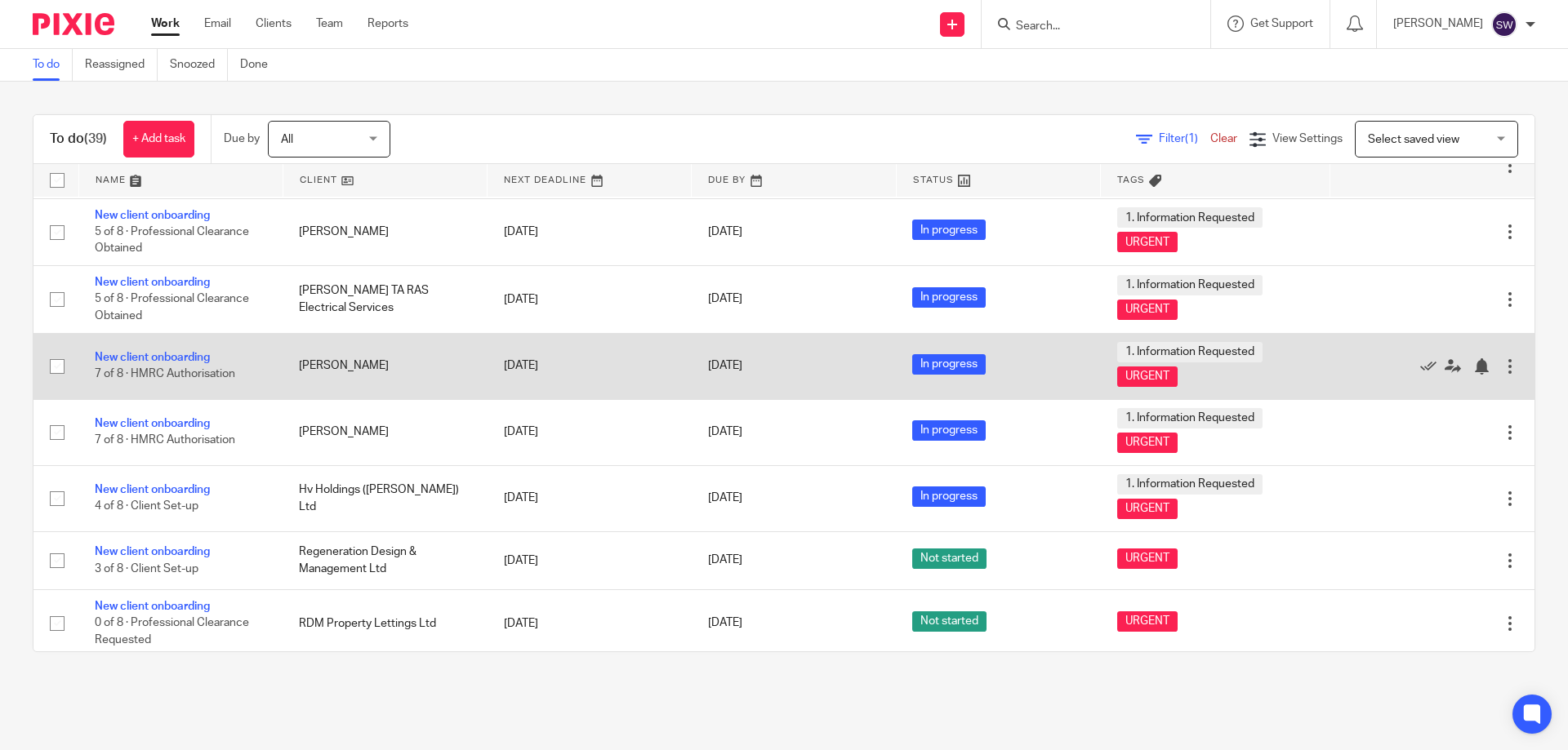
scroll to position [2127, 0]
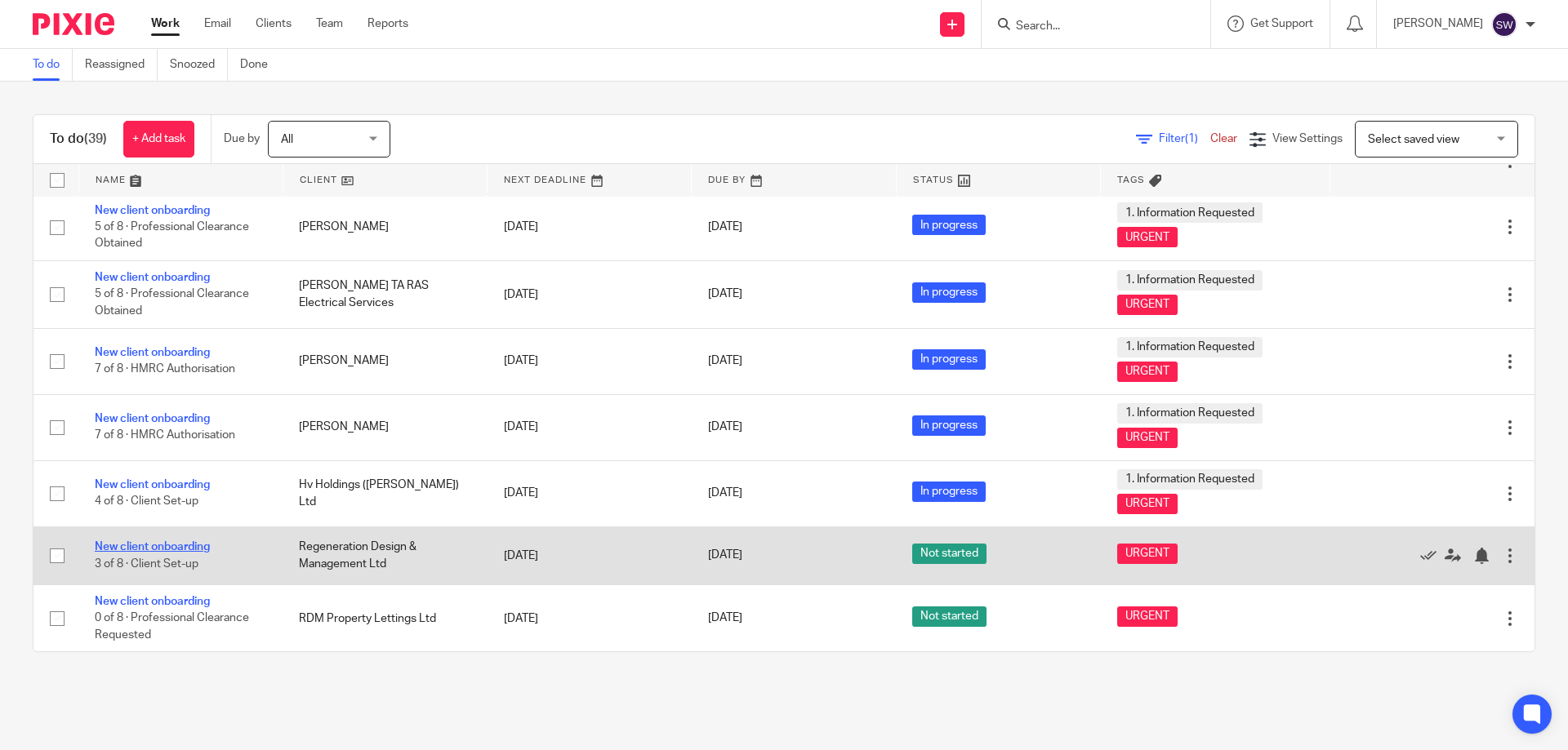
click at [181, 549] on link "New client onboarding" at bounding box center [152, 547] width 115 height 11
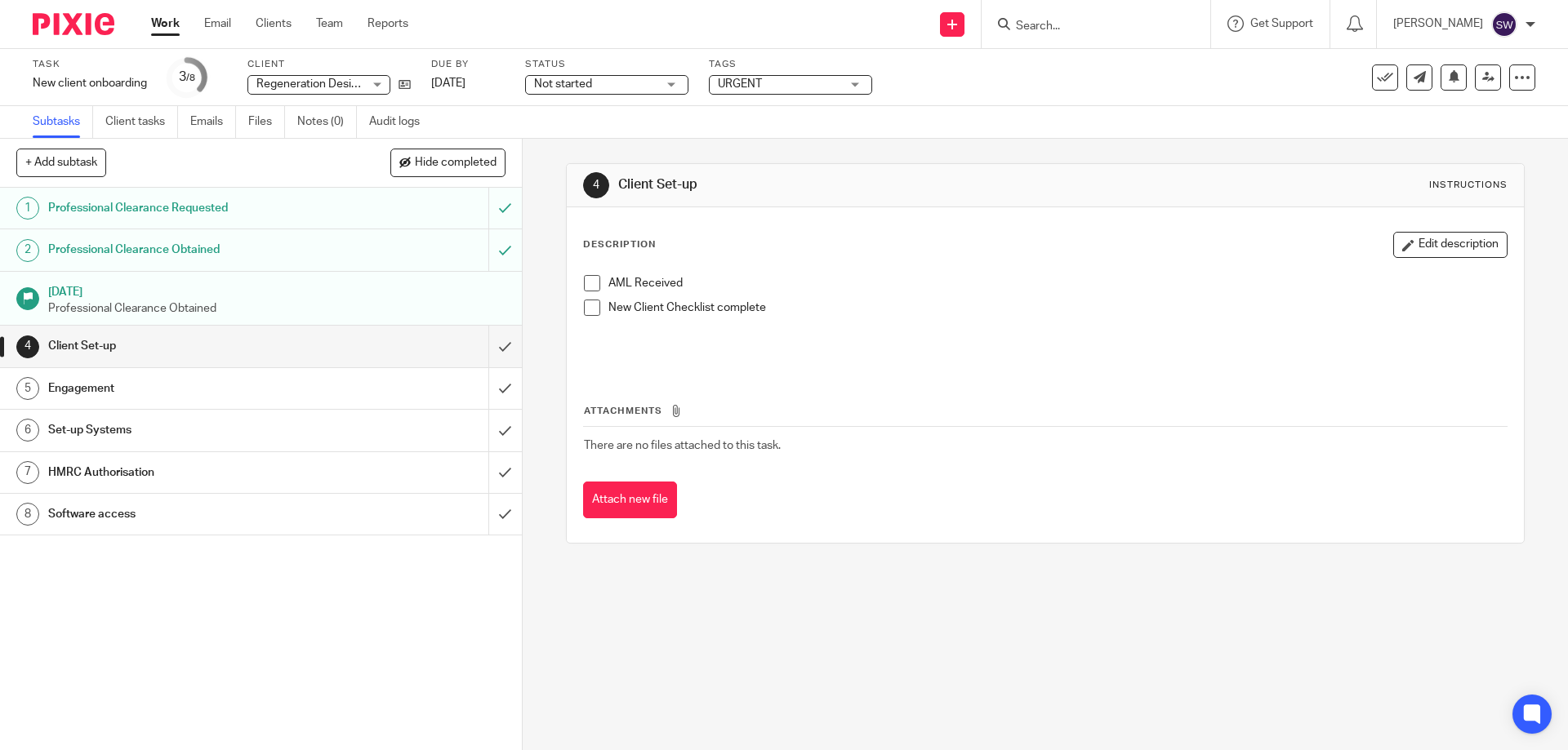
click at [666, 85] on div "Not started Not started" at bounding box center [607, 84] width 164 height 20
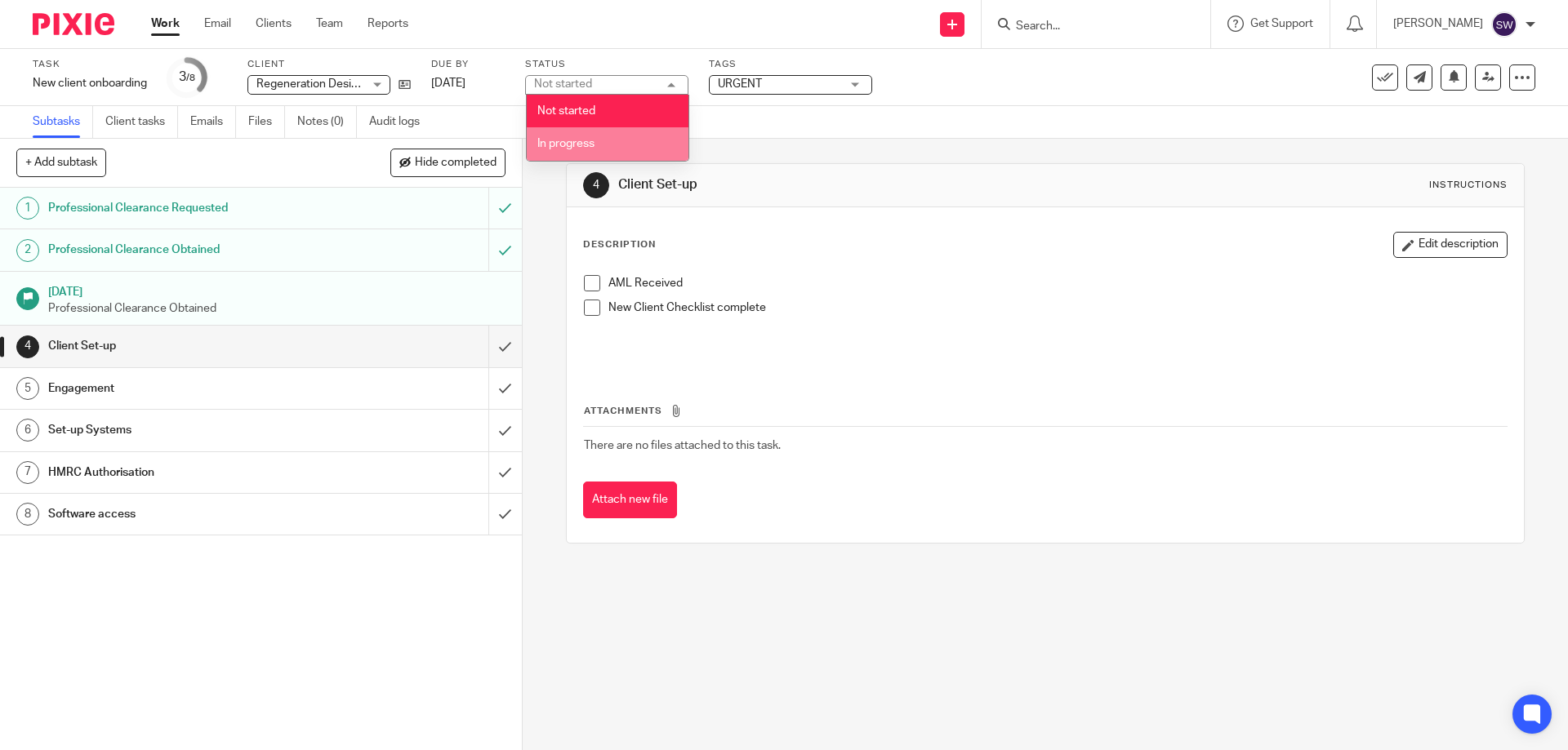
click at [613, 144] on li "In progress" at bounding box center [607, 144] width 162 height 33
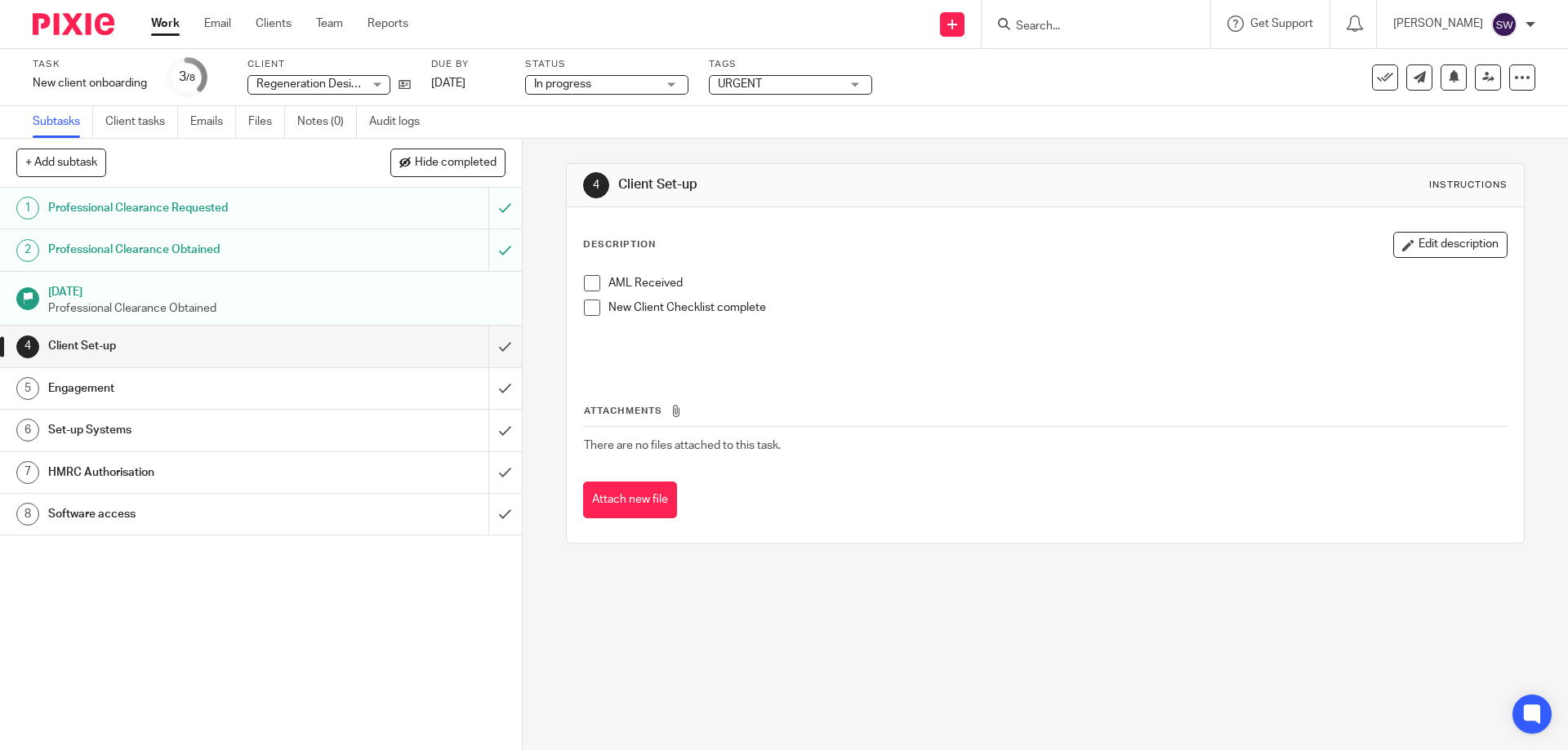
click at [796, 86] on span "URGENT" at bounding box center [780, 84] width 123 height 17
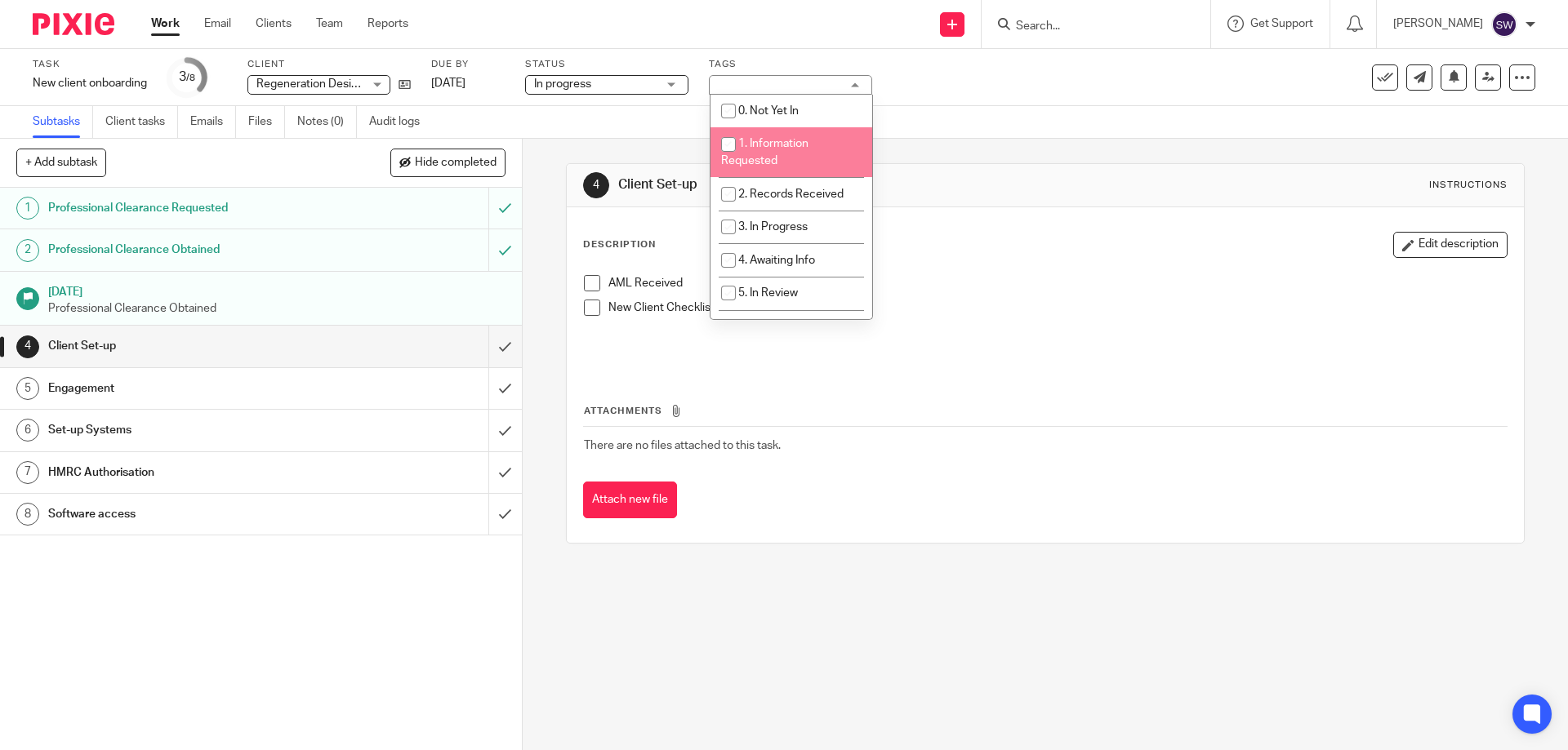
click at [782, 151] on li "1. Information Requested" at bounding box center [791, 152] width 162 height 50
checkbox input "true"
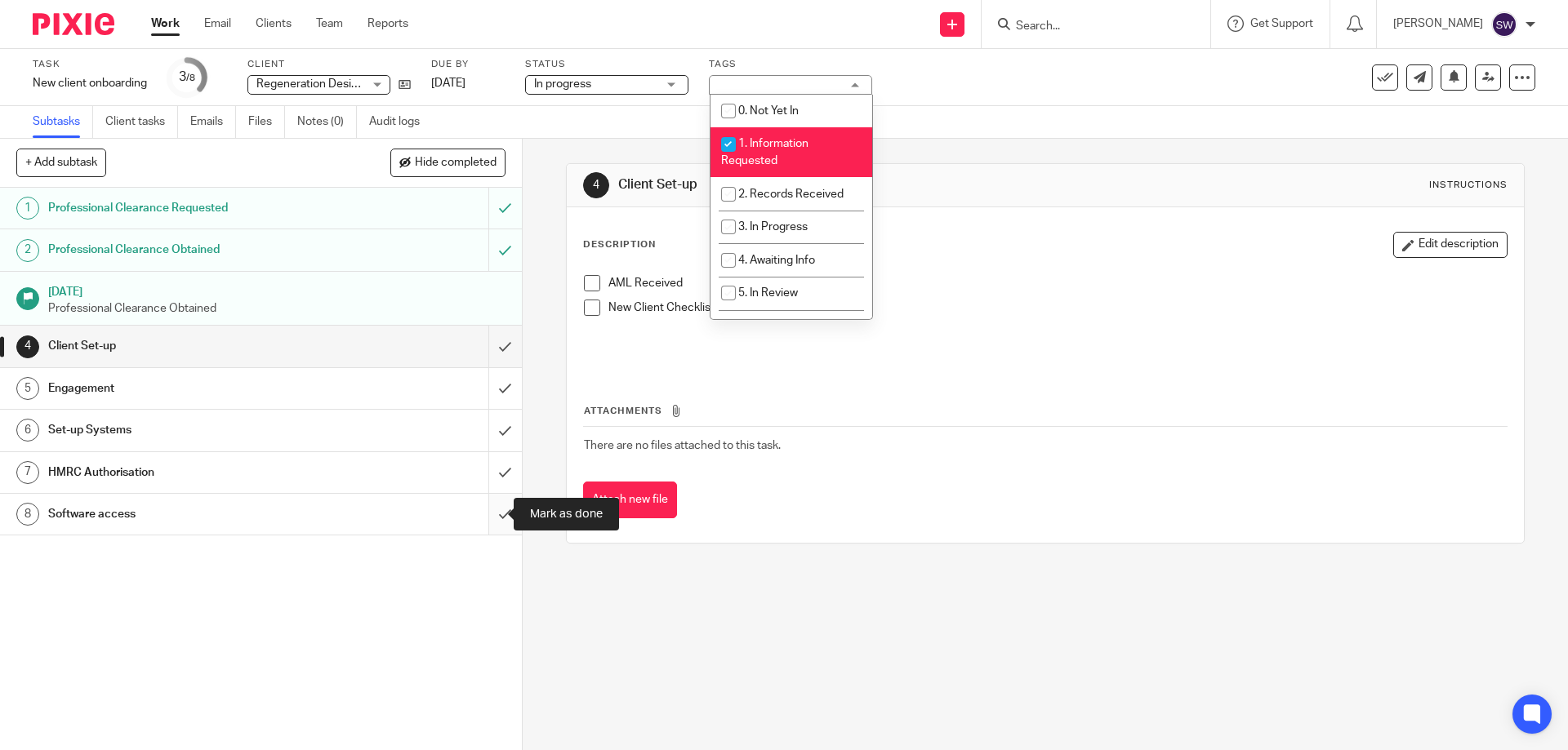
drag, startPoint x: 488, startPoint y: 514, endPoint x: 480, endPoint y: 504, distance: 12.8
click at [488, 513] on input "submit" at bounding box center [261, 514] width 522 height 41
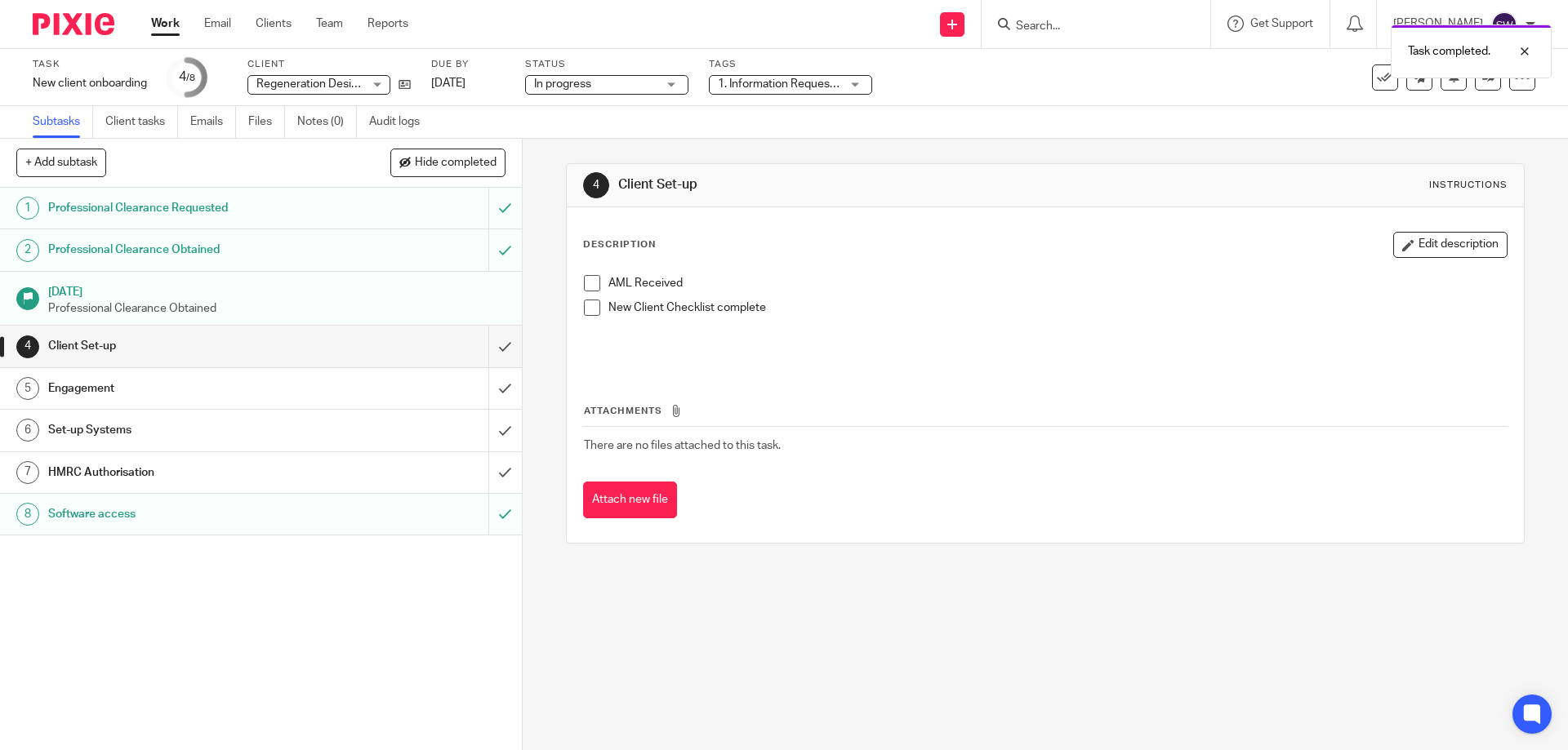
click at [171, 21] on link "Work" at bounding box center [165, 23] width 28 height 16
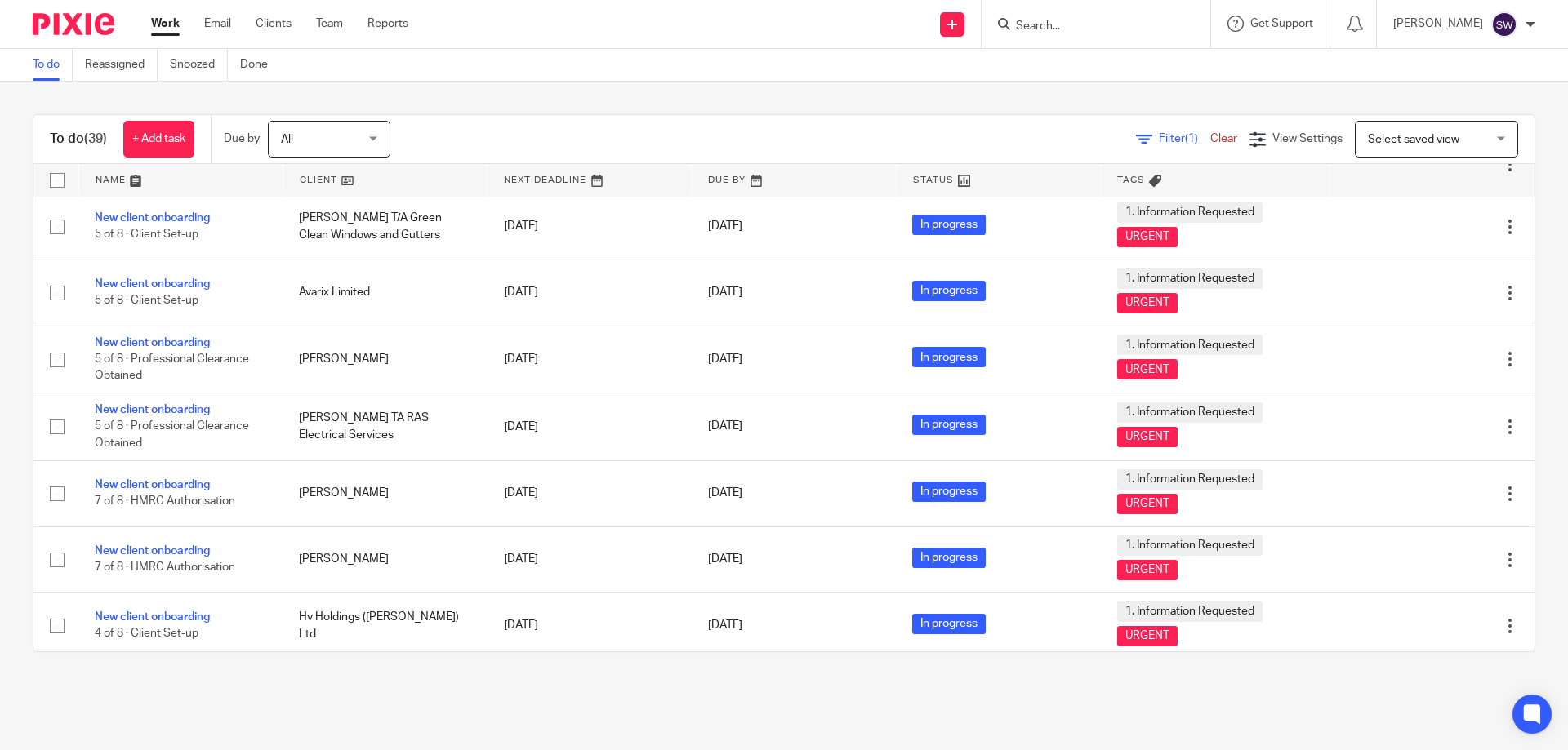
scroll to position [2135, 0]
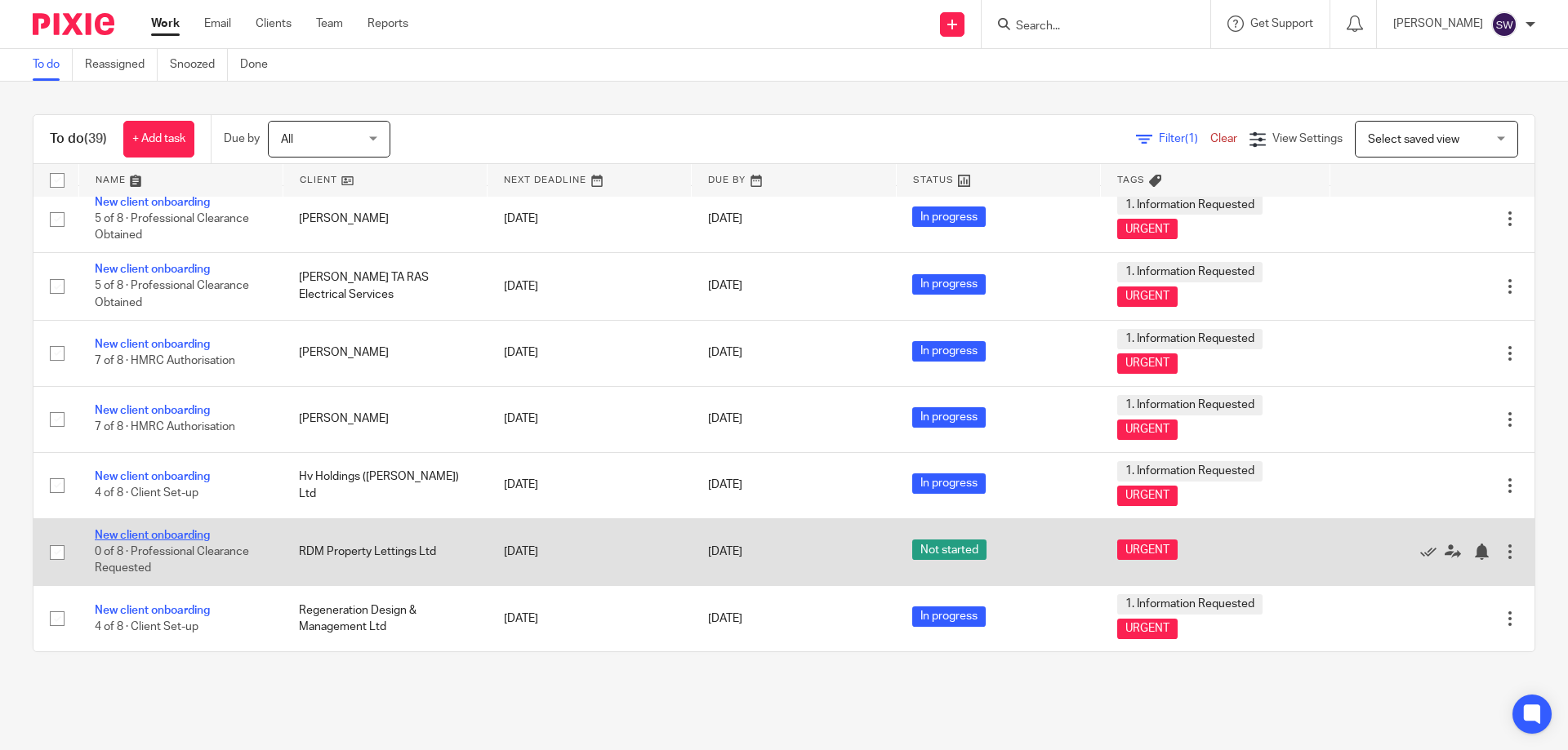
click at [178, 535] on link "New client onboarding" at bounding box center [152, 536] width 115 height 11
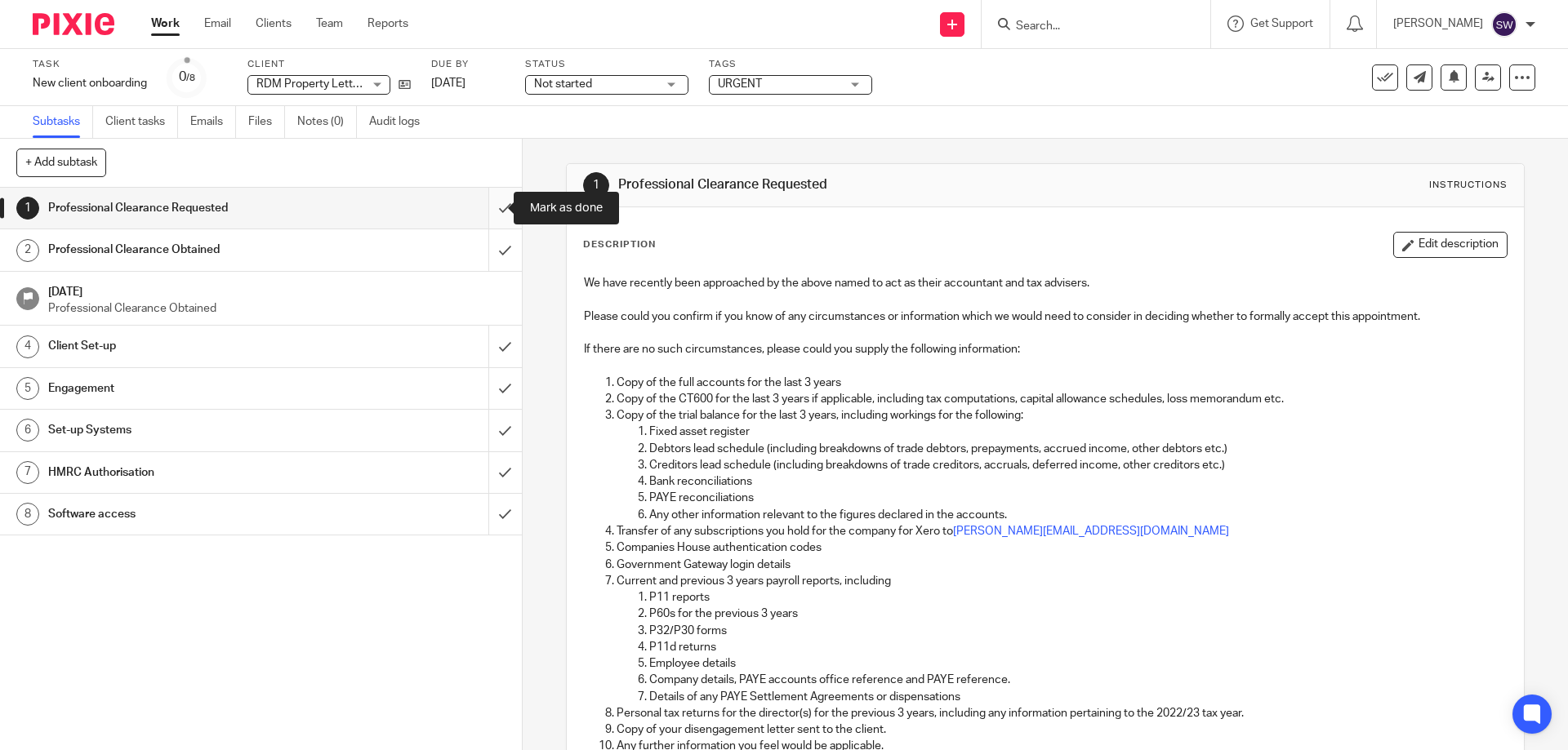
click at [490, 209] on input "submit" at bounding box center [261, 208] width 522 height 41
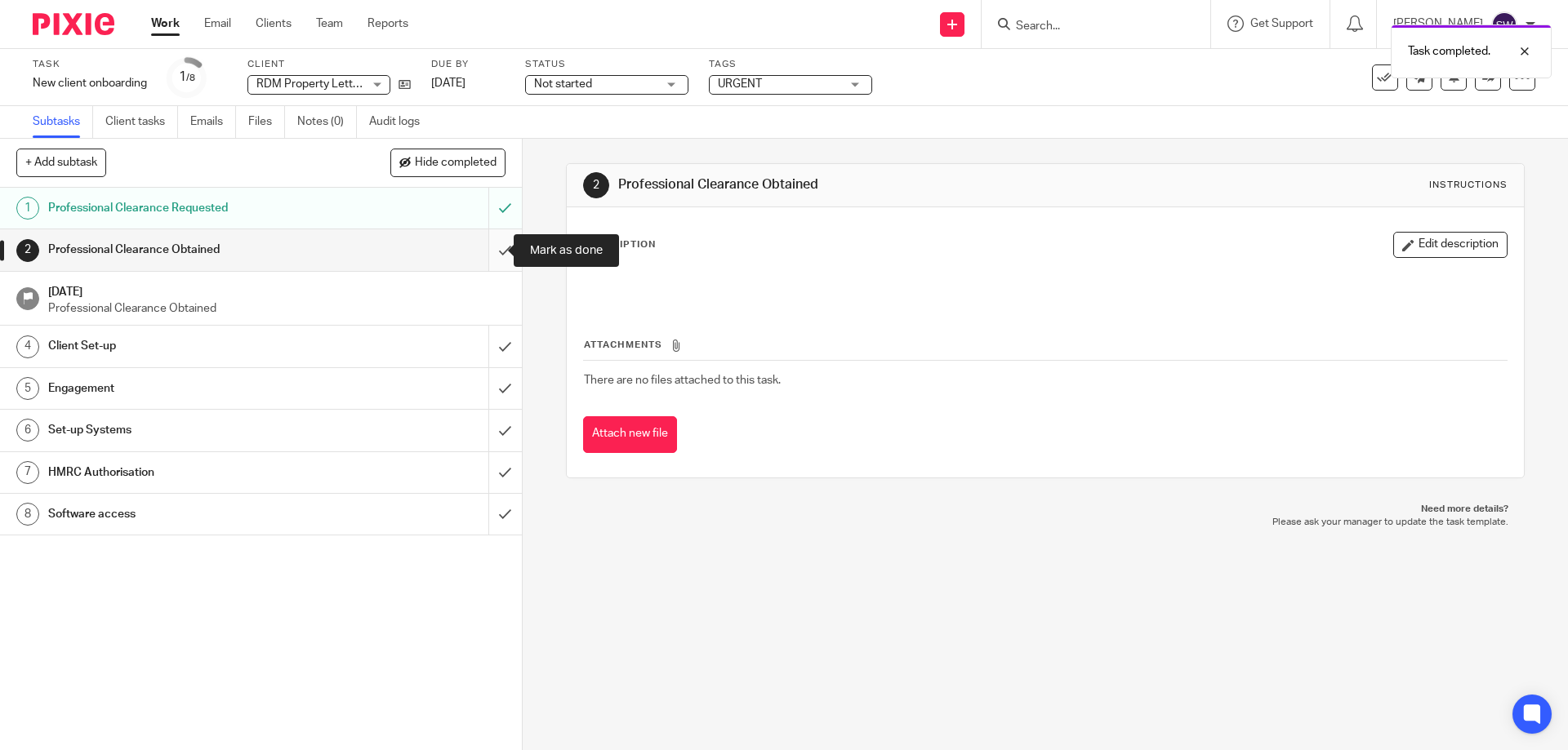
click at [483, 251] on input "submit" at bounding box center [261, 249] width 522 height 41
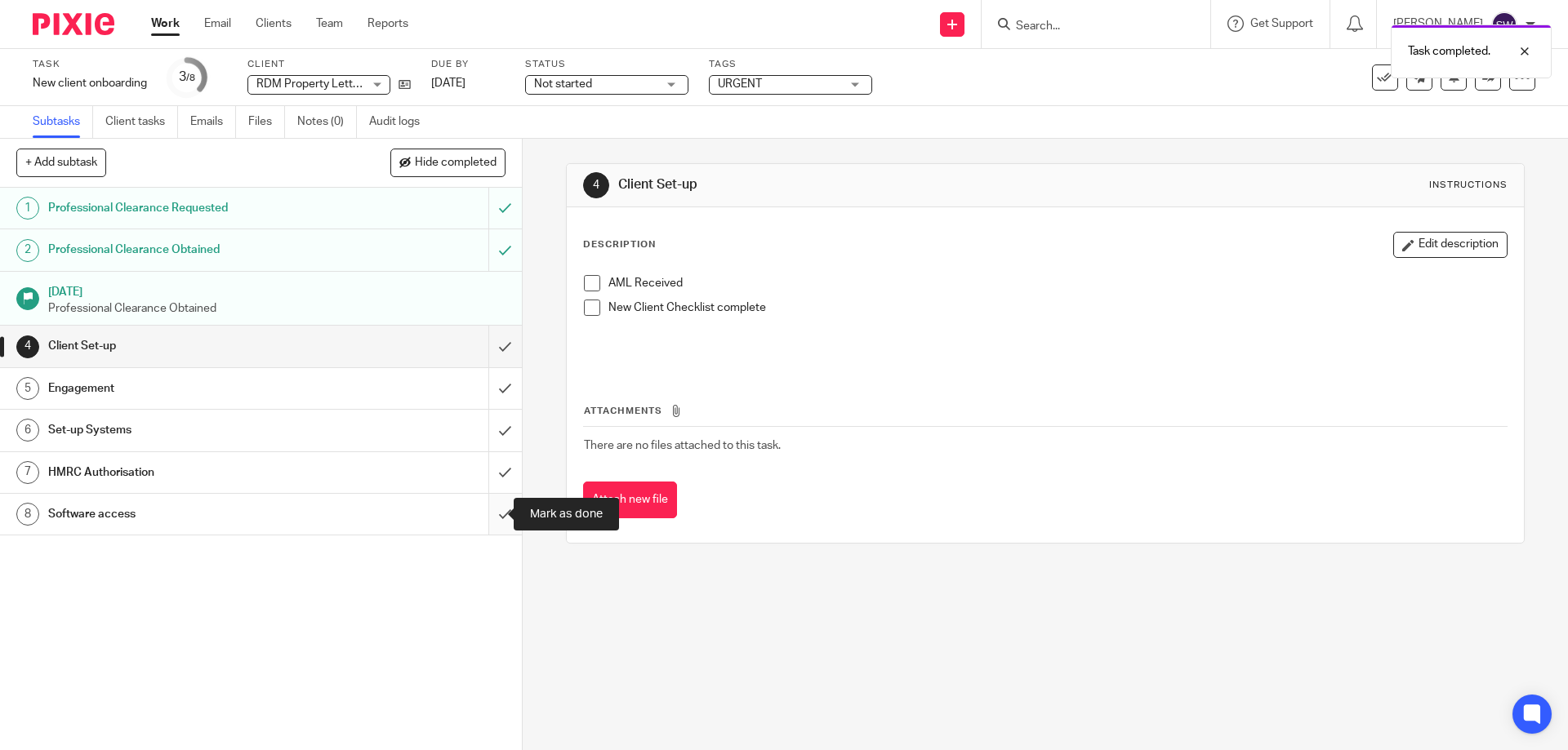
click at [494, 512] on input "submit" at bounding box center [261, 514] width 522 height 41
click at [670, 80] on div "Not started Not started" at bounding box center [607, 84] width 164 height 20
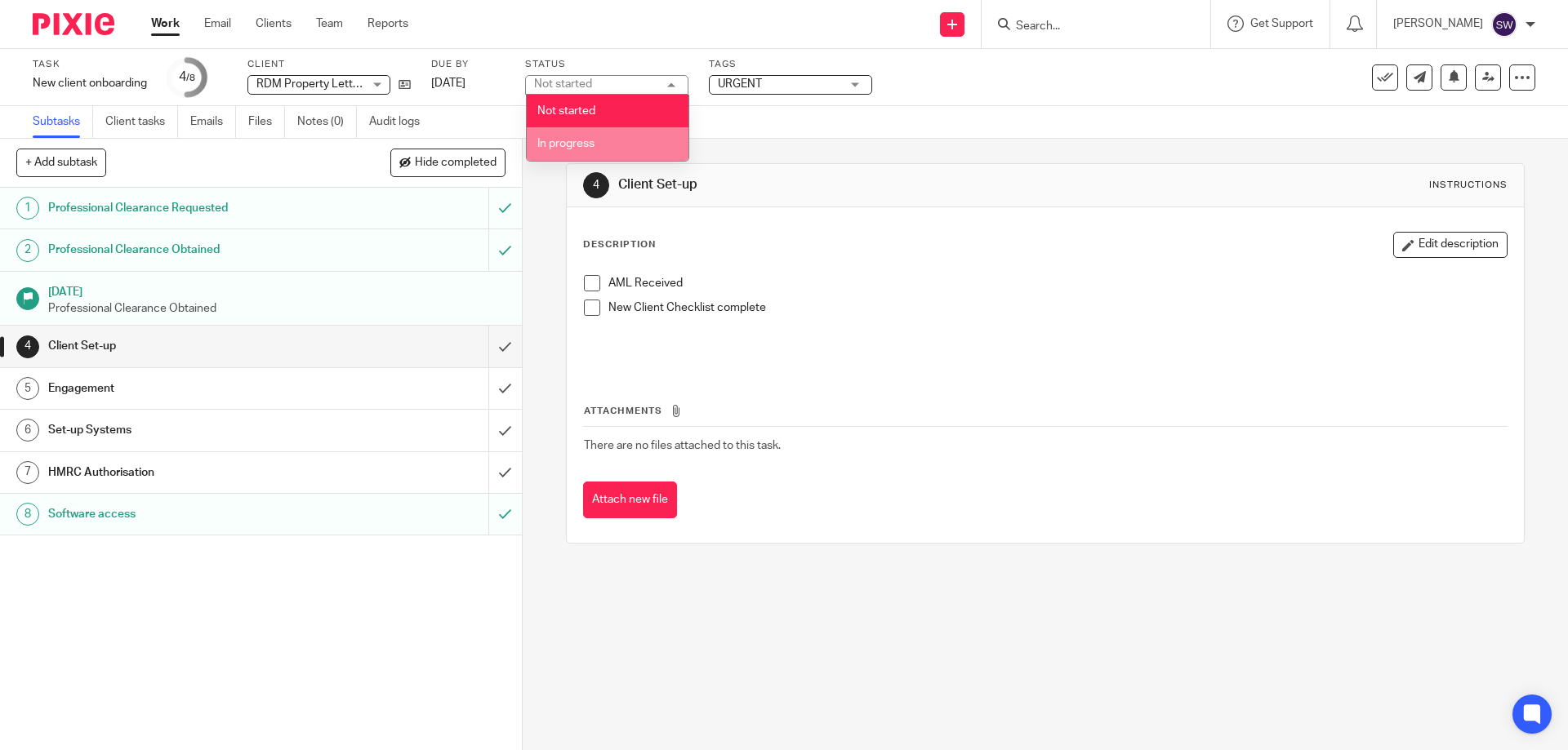
drag, startPoint x: 612, startPoint y: 141, endPoint x: 672, endPoint y: 134, distance: 60.4
click at [612, 141] on li "In progress" at bounding box center [607, 144] width 162 height 33
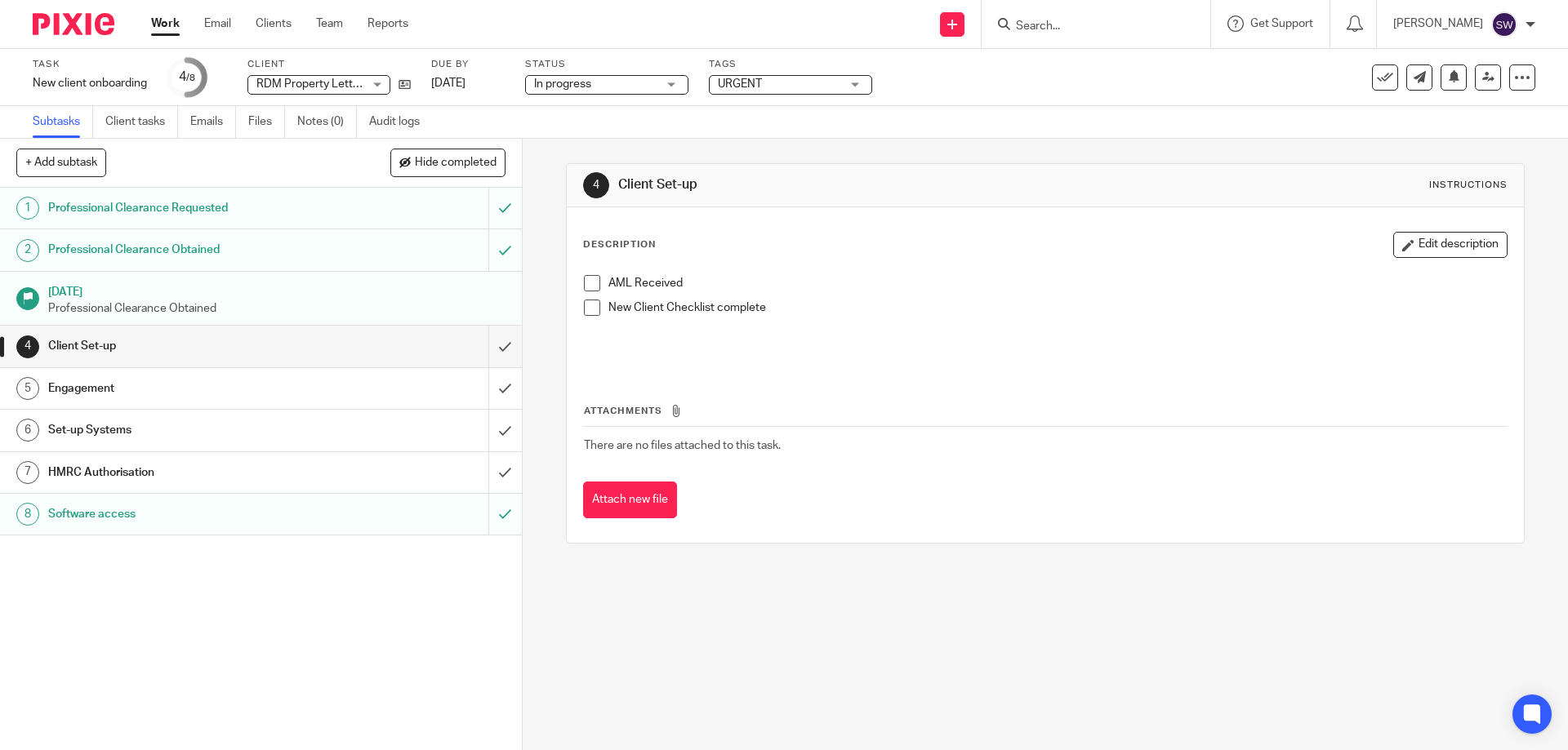
click at [763, 87] on span "URGENT" at bounding box center [780, 84] width 123 height 17
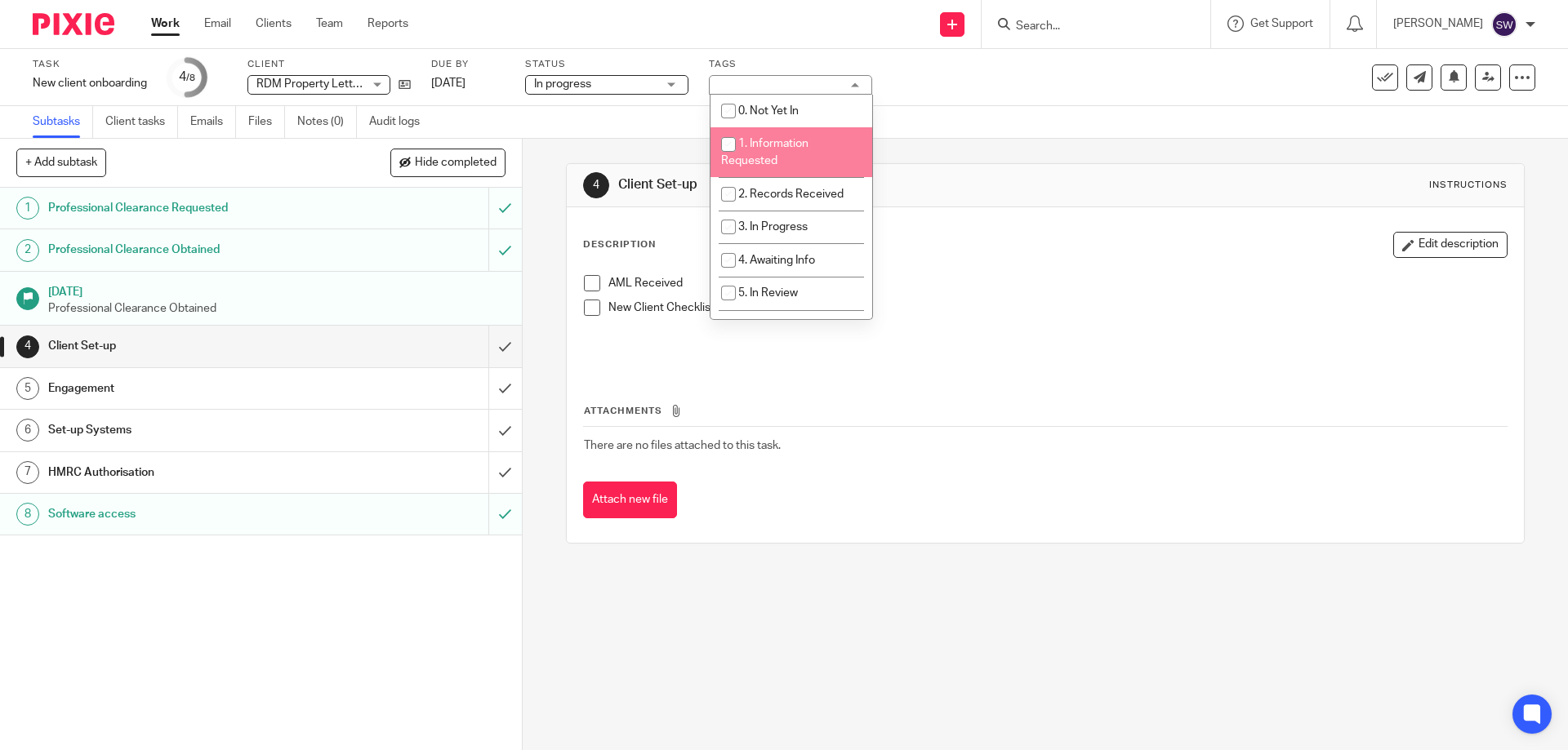
click at [790, 157] on li "1. Information Requested" at bounding box center [791, 152] width 162 height 50
checkbox input "true"
click at [251, 389] on h1 "Engagement" at bounding box center [189, 388] width 283 height 25
